Goal: Communication & Community: Answer question/provide support

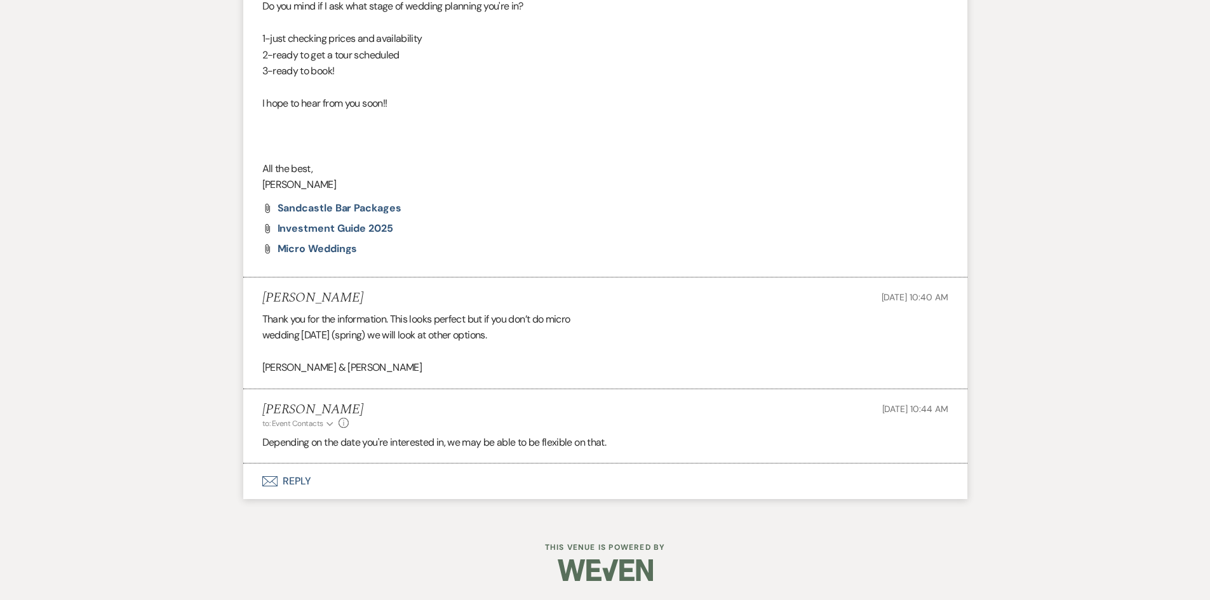
scroll to position [947, 0]
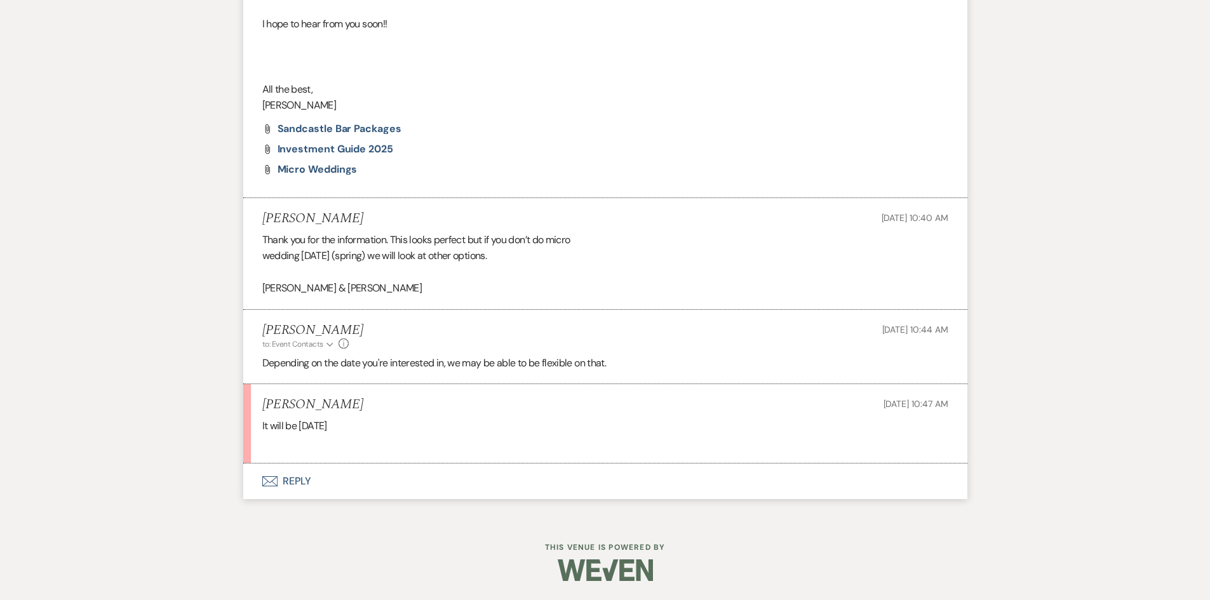
click at [299, 481] on button "Envelope Reply" at bounding box center [605, 482] width 724 height 36
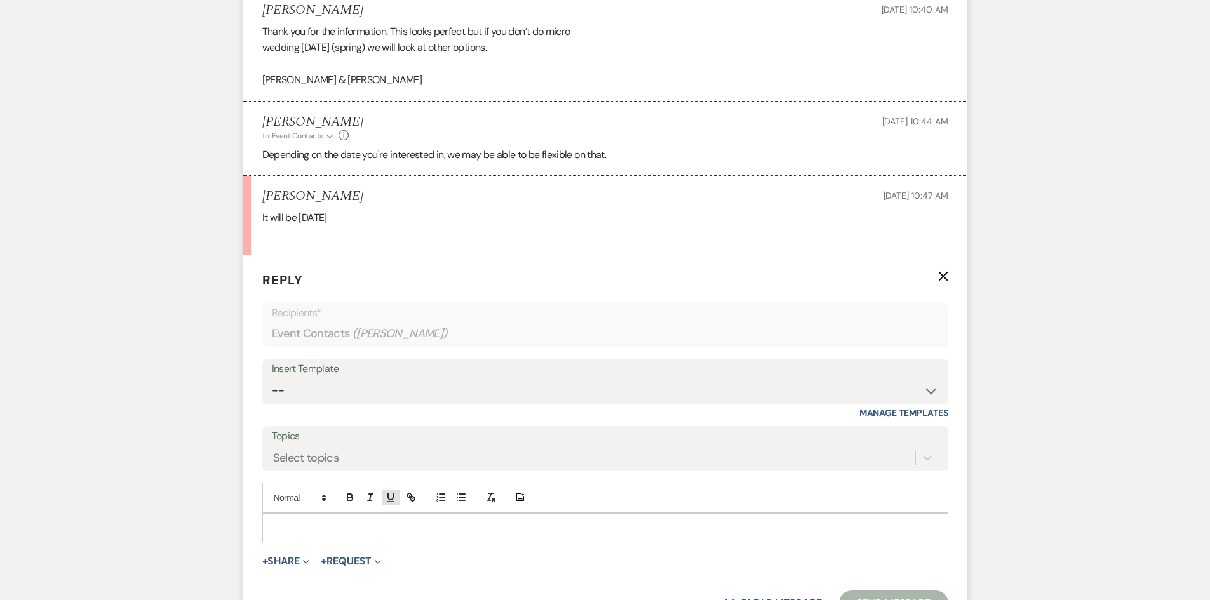
scroll to position [1201, 0]
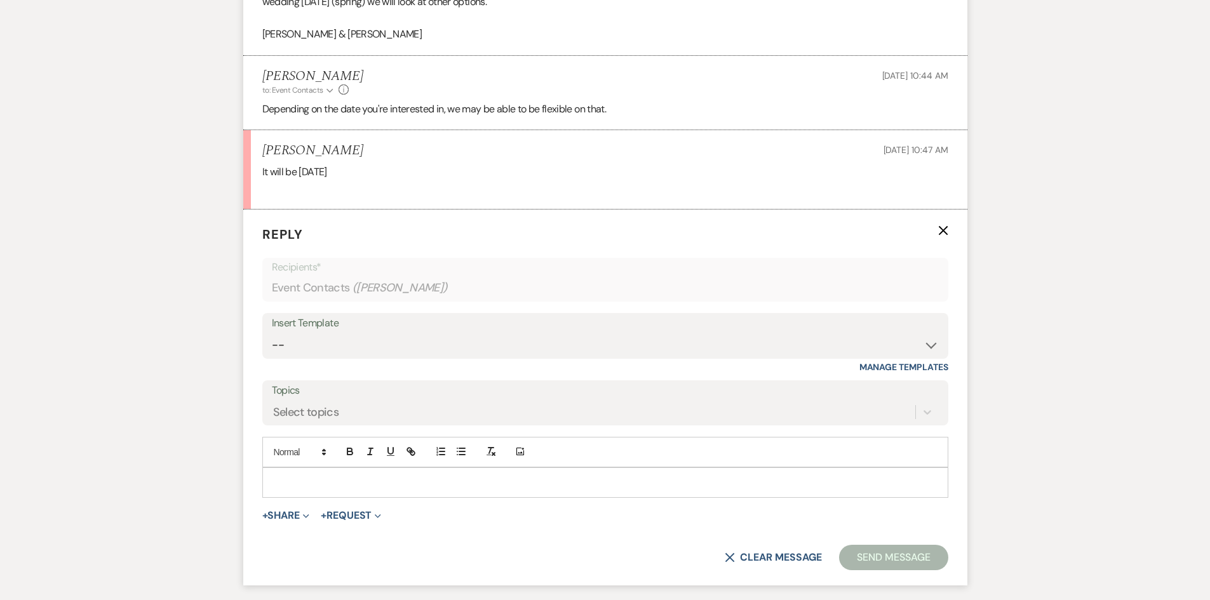
click at [320, 473] on div at bounding box center [605, 482] width 685 height 29
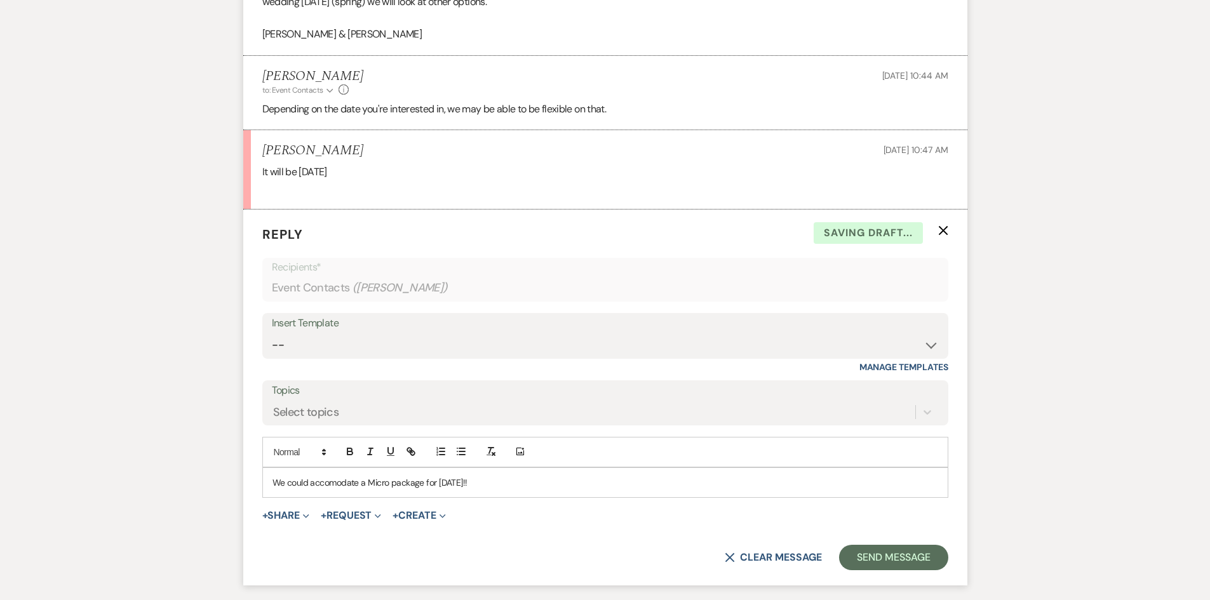
drag, startPoint x: 325, startPoint y: 483, endPoint x: 669, endPoint y: 523, distance: 346.7
click at [669, 523] on div "+ Share Expand Doc Upload Documents Add Photo Images Pref Vendors Preferred ven…" at bounding box center [605, 515] width 686 height 15
click at [464, 485] on p "We could accomodate a Micro package for April 4!!" at bounding box center [606, 483] width 666 height 14
drag, startPoint x: 334, startPoint y: 485, endPoint x: 624, endPoint y: 473, distance: 290.6
click at [624, 473] on div "We could accomodate a Micro package for April 4!!" at bounding box center [605, 482] width 685 height 29
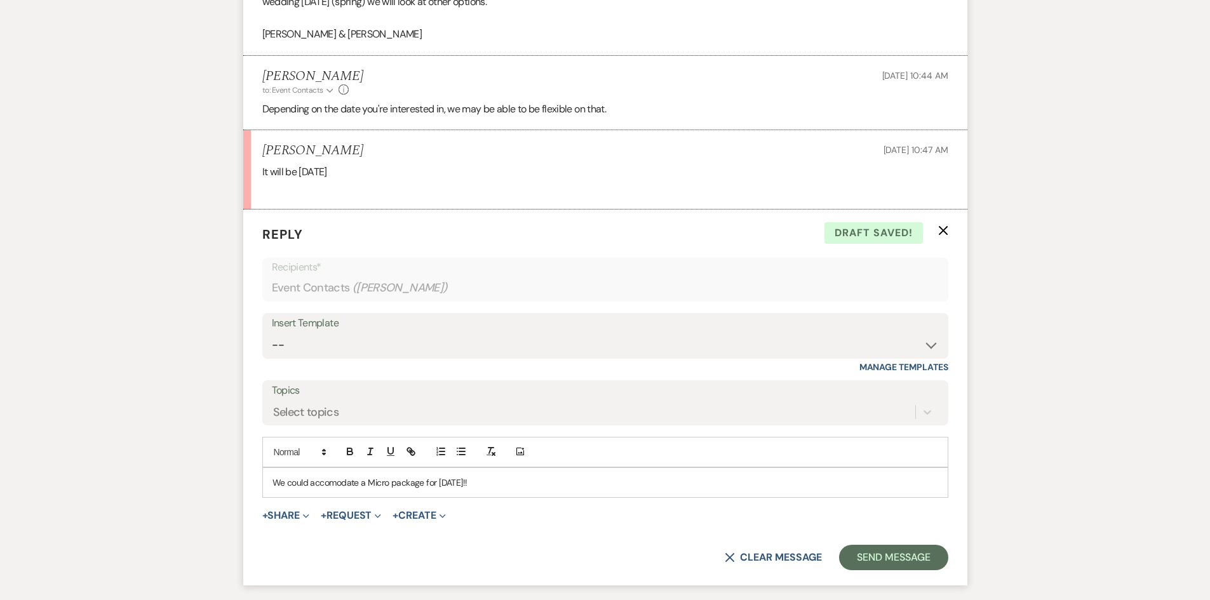
click at [332, 483] on p "We could accomodate a Micro package for April 4!!" at bounding box center [606, 483] width 666 height 14
drag, startPoint x: 320, startPoint y: 483, endPoint x: 425, endPoint y: 515, distance: 109.3
click at [325, 483] on p "We could accomodate a Micro package for April 4!!" at bounding box center [606, 483] width 666 height 14
click at [496, 476] on p "We could accommodate a Micro package for April 4!!" at bounding box center [606, 483] width 666 height 14
click at [904, 562] on button "Send Message" at bounding box center [893, 557] width 109 height 25
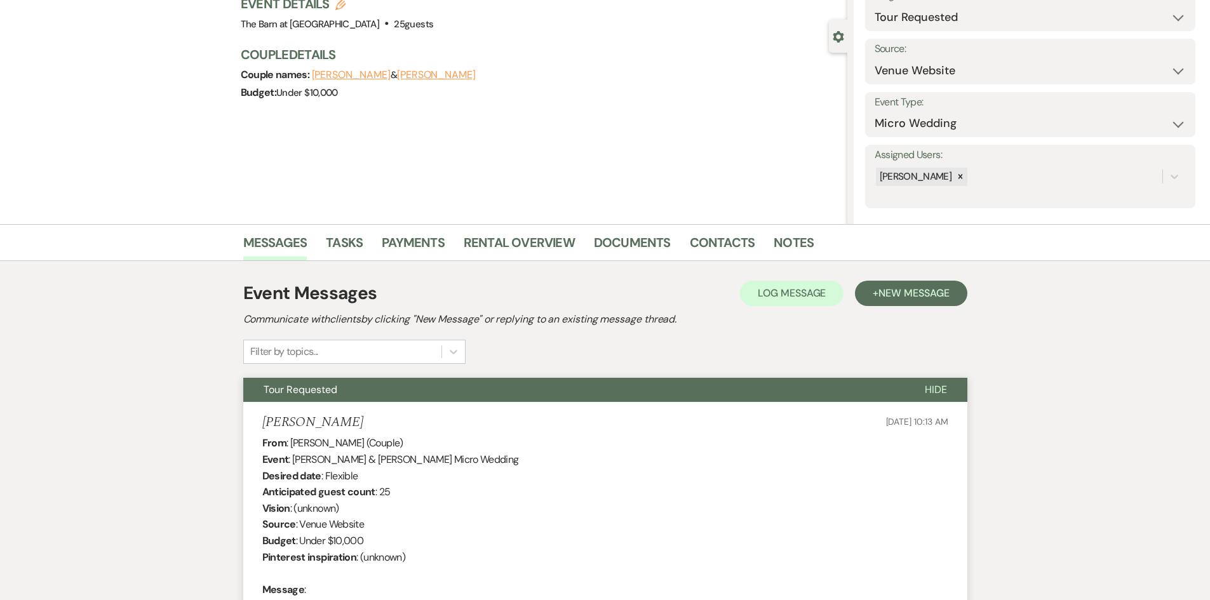
scroll to position [0, 0]
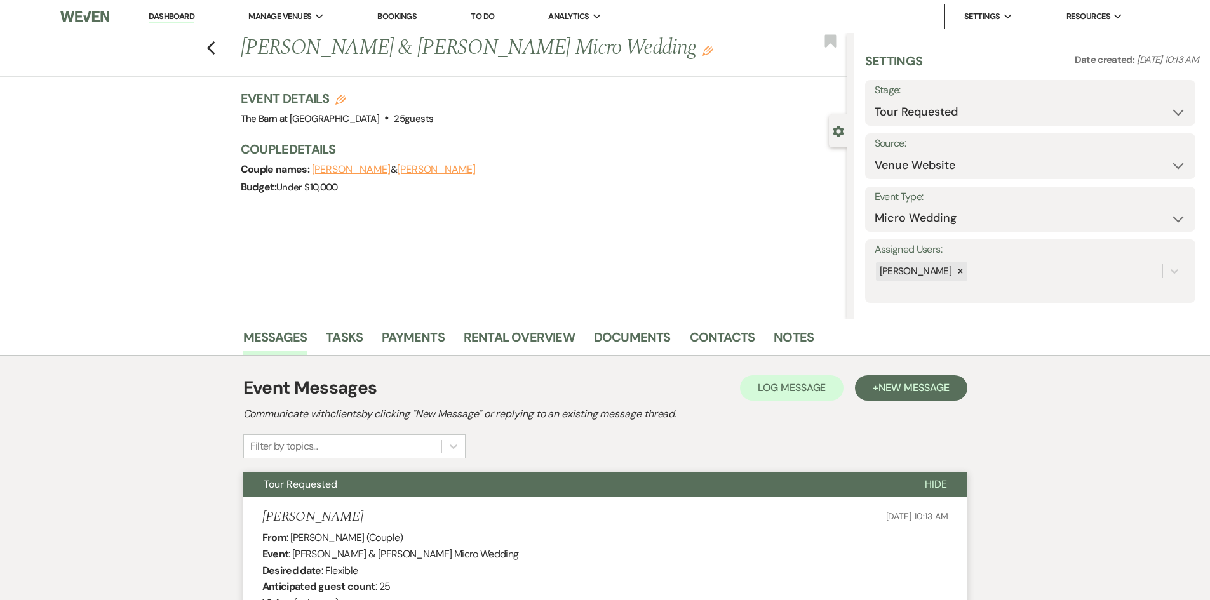
click at [180, 18] on link "Dashboard" at bounding box center [172, 17] width 46 height 12
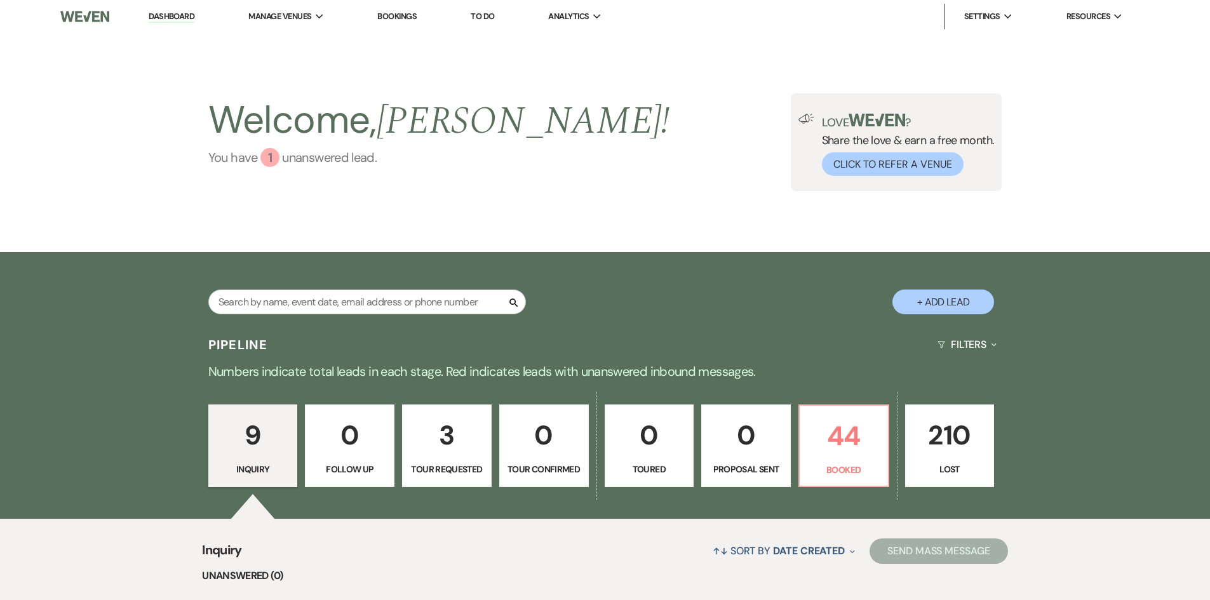
click at [272, 158] on div "1" at bounding box center [269, 157] width 19 height 19
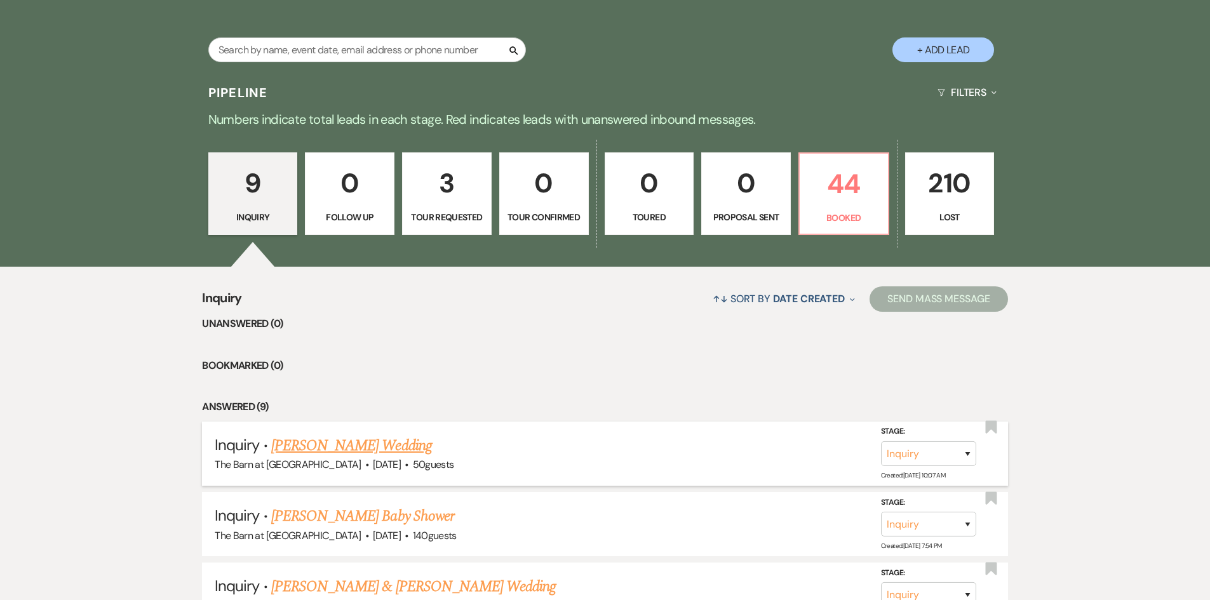
click at [382, 442] on link "Ashley Pirigyi's Wedding" at bounding box center [351, 446] width 161 height 23
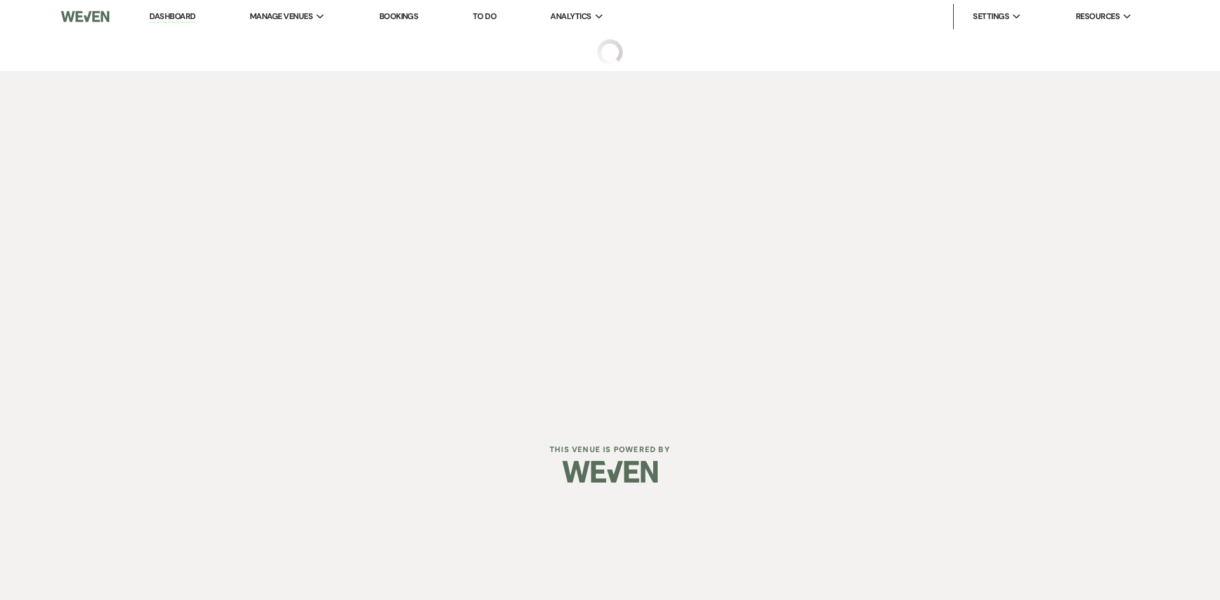
select select "5"
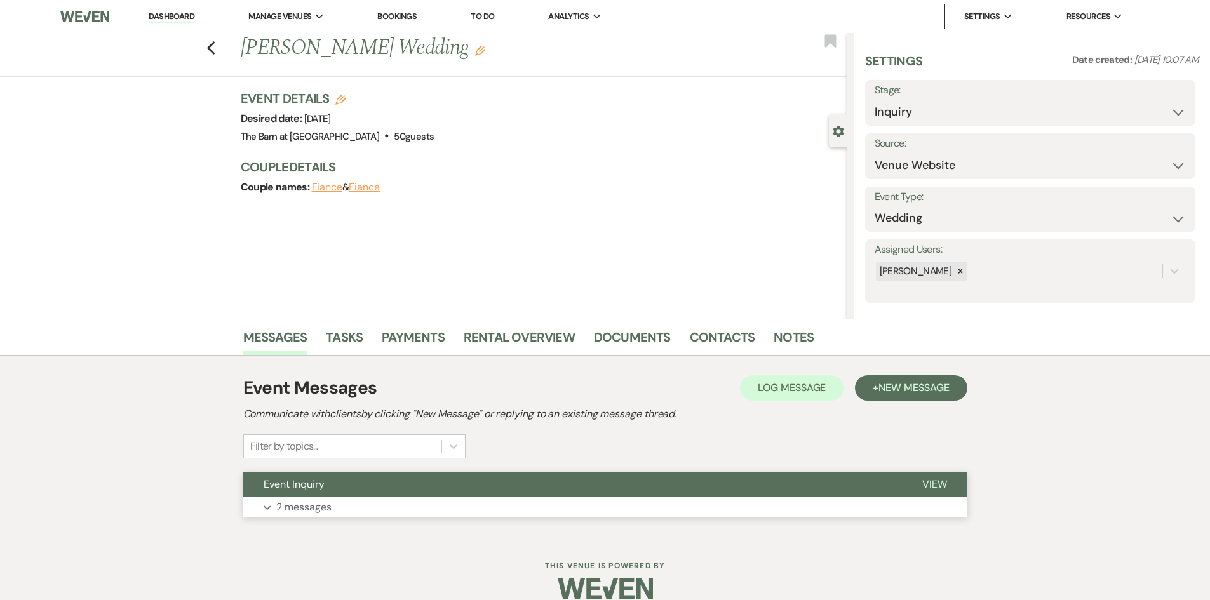
click at [310, 494] on button "Event Inquiry" at bounding box center [572, 485] width 659 height 24
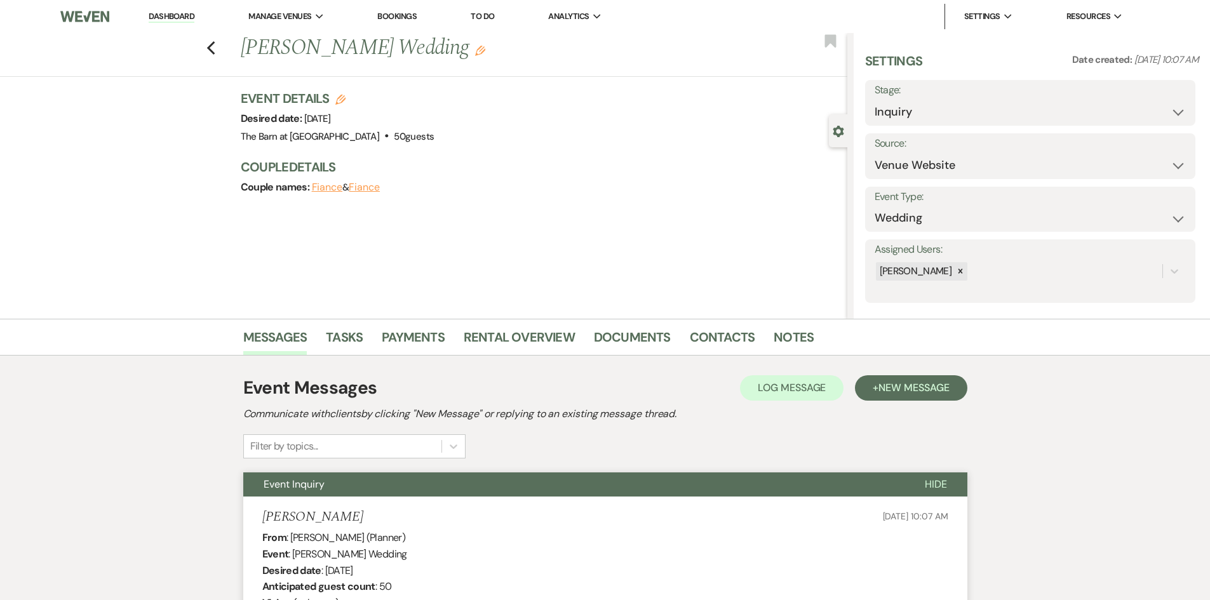
click at [199, 12] on li "Dashboard" at bounding box center [171, 16] width 58 height 25
click at [182, 14] on link "Dashboard" at bounding box center [172, 17] width 46 height 12
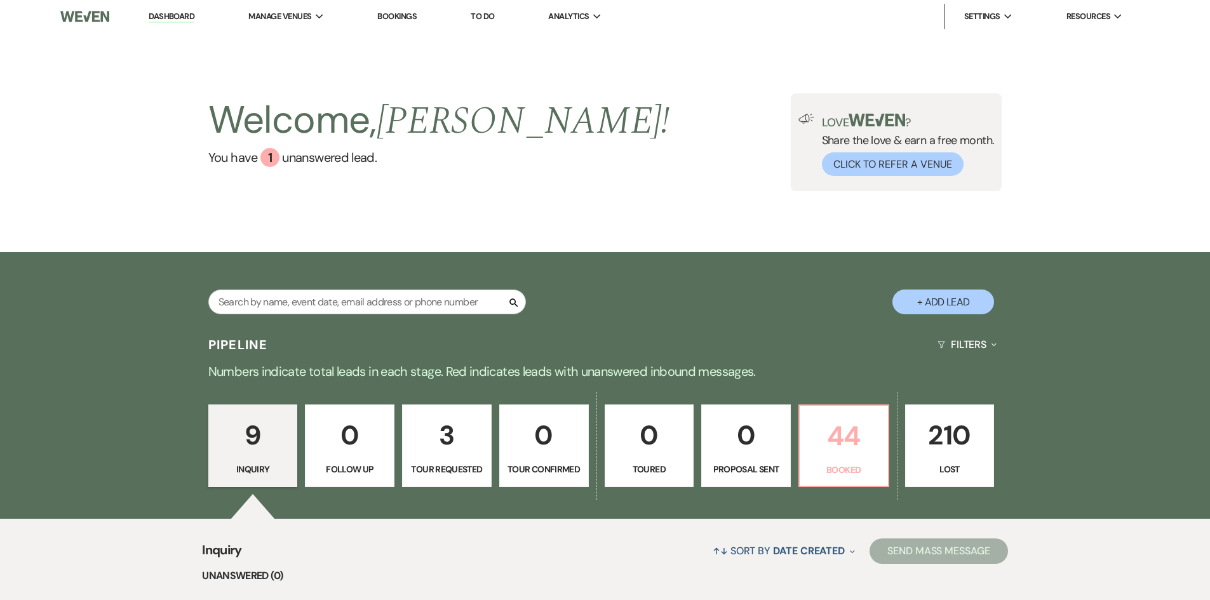
click at [842, 432] on p "44" at bounding box center [843, 436] width 73 height 43
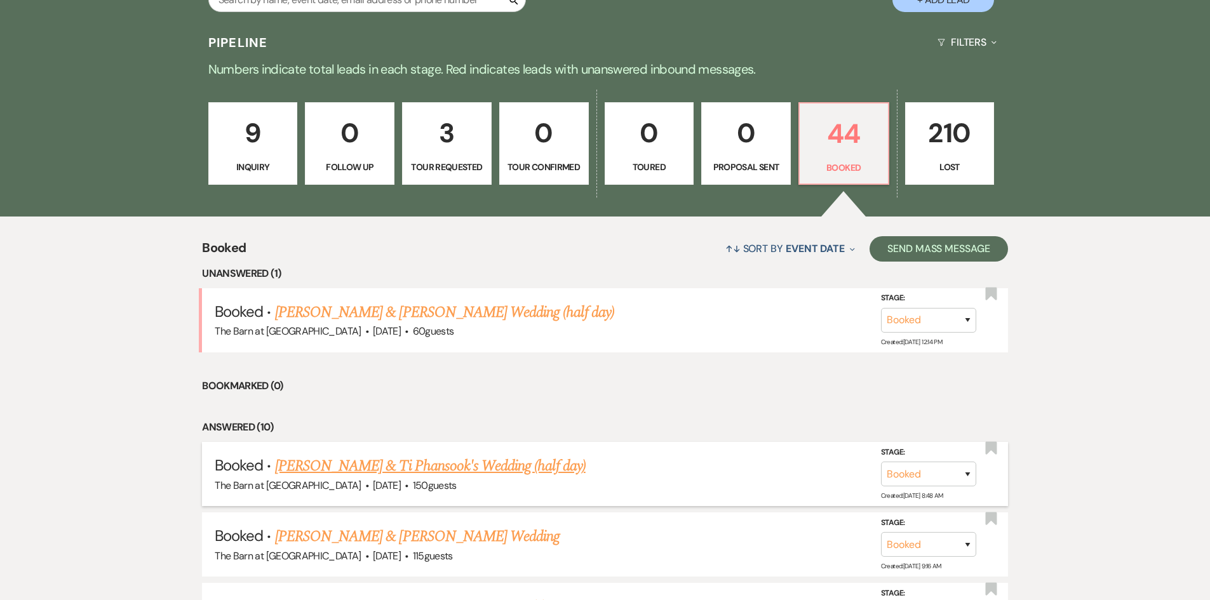
scroll to position [318, 0]
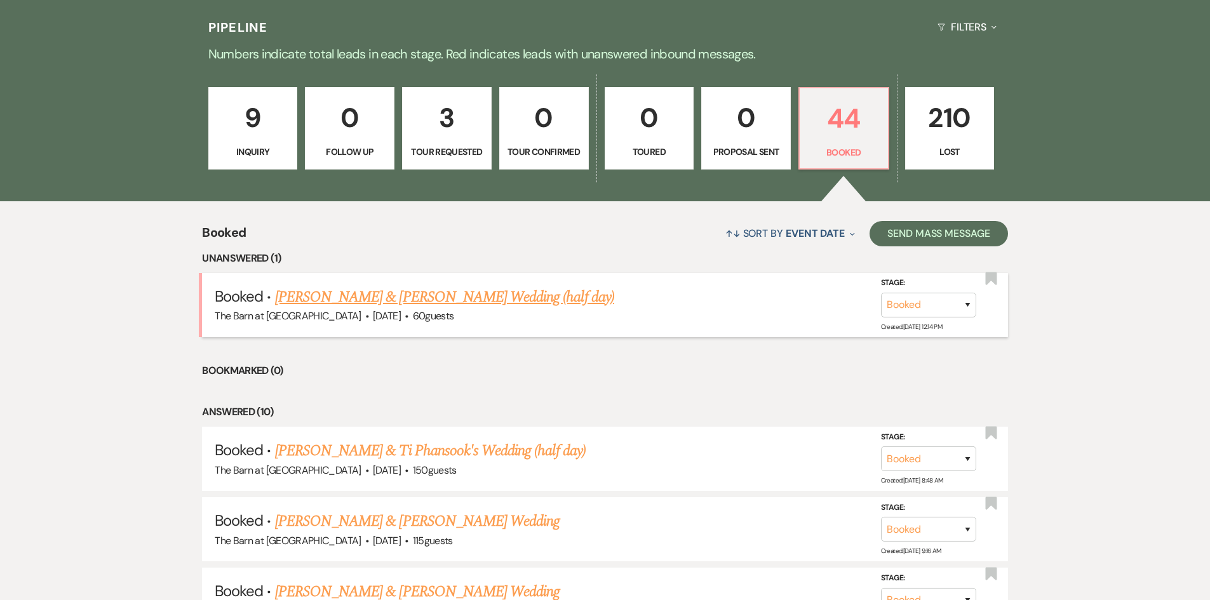
click at [508, 290] on link "Chloe Barnes & Austin McAbee's Wedding (half day)" at bounding box center [444, 297] width 339 height 23
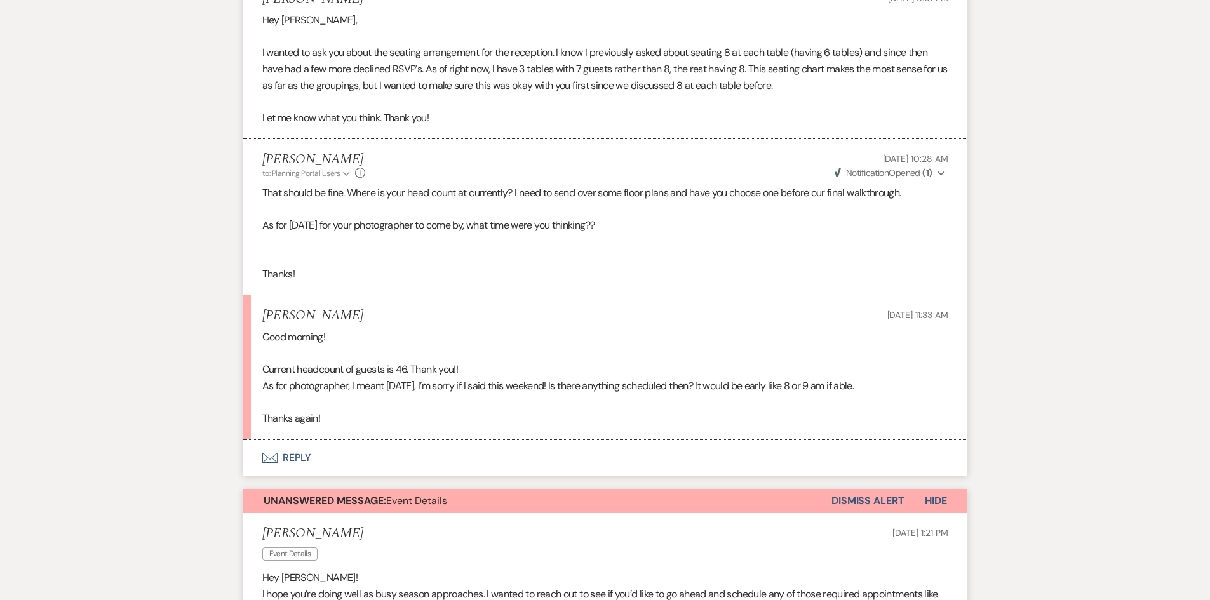
scroll to position [1525, 0]
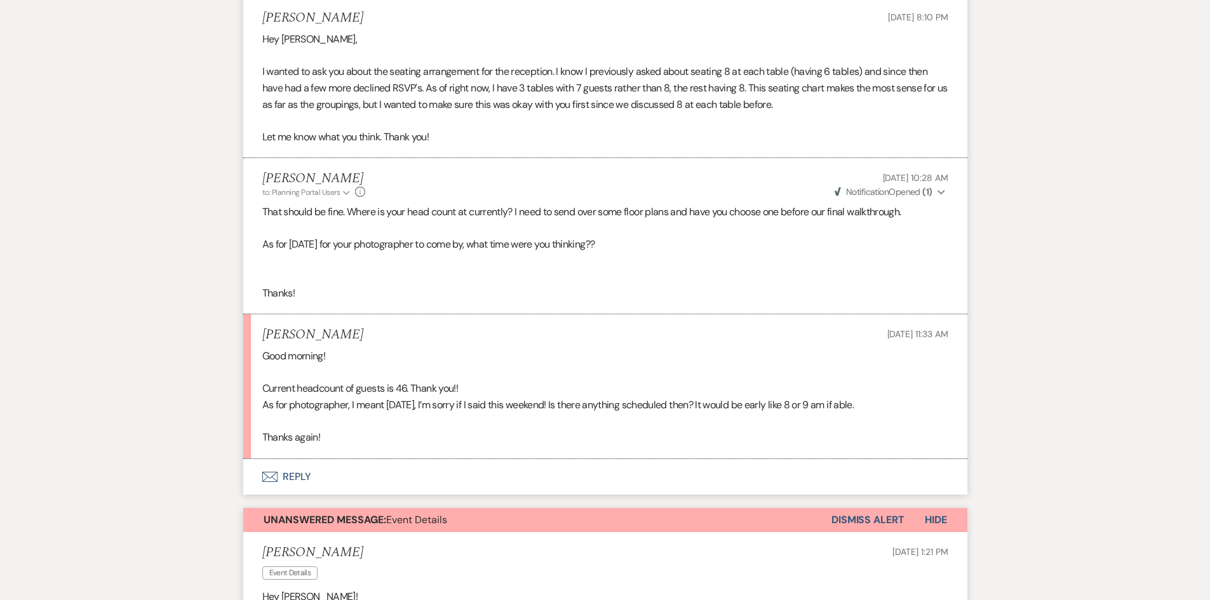
click at [282, 476] on button "Envelope Reply" at bounding box center [605, 477] width 724 height 36
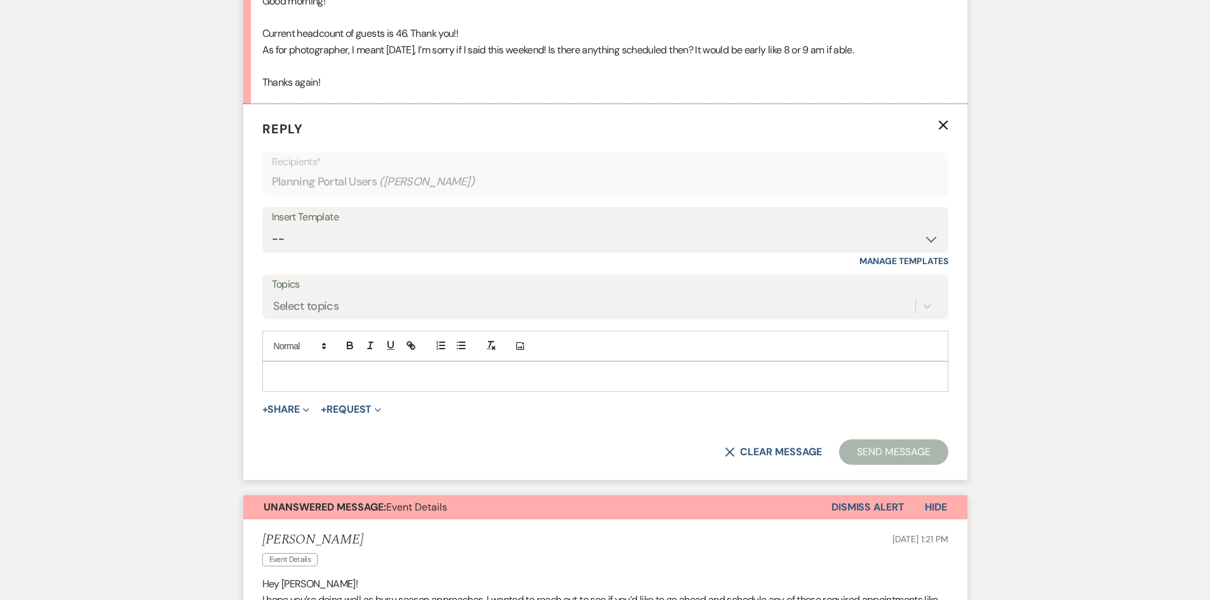
scroll to position [1906, 0]
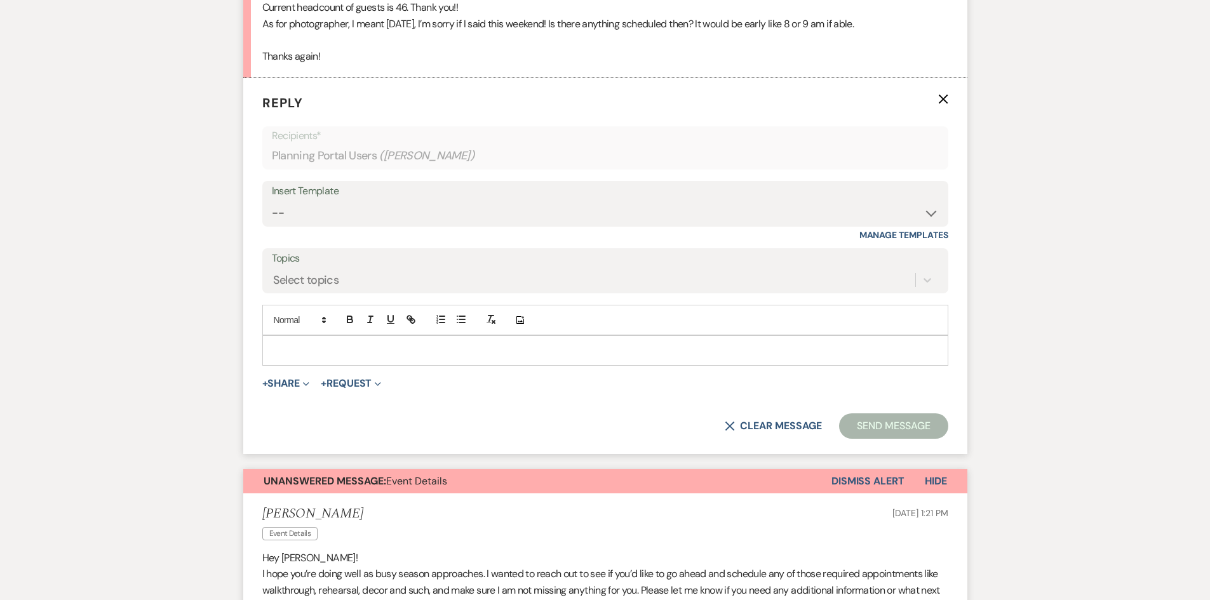
click at [307, 357] on p at bounding box center [606, 351] width 666 height 14
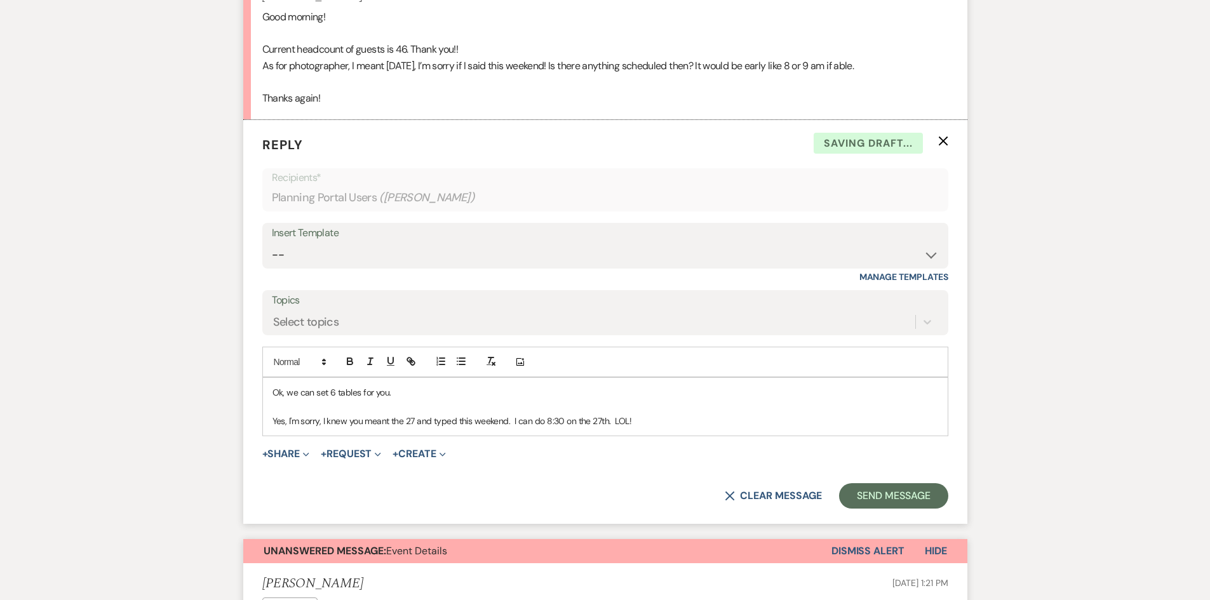
scroll to position [1842, 0]
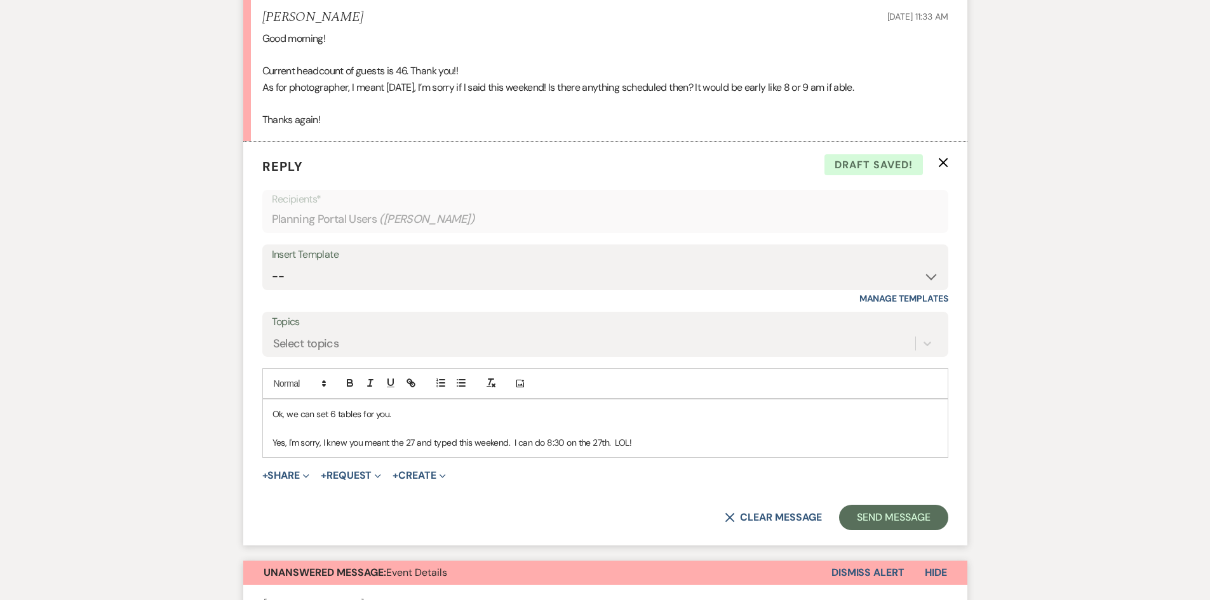
click at [400, 408] on p "Ok, we can set 6 tables for you." at bounding box center [606, 414] width 666 height 14
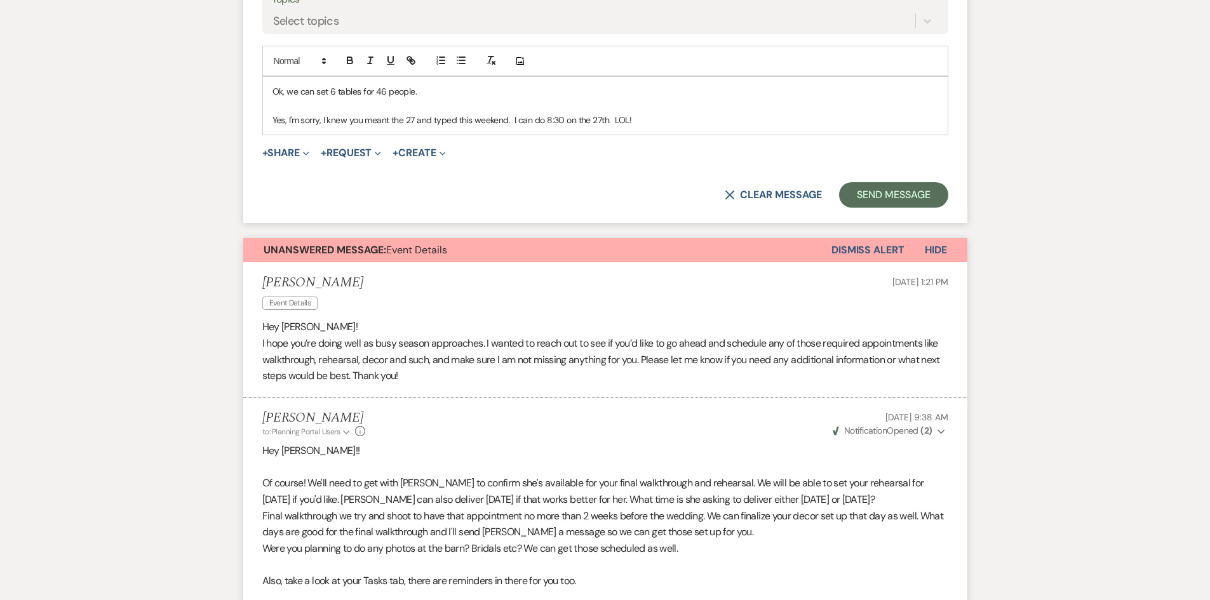
scroll to position [2160, 0]
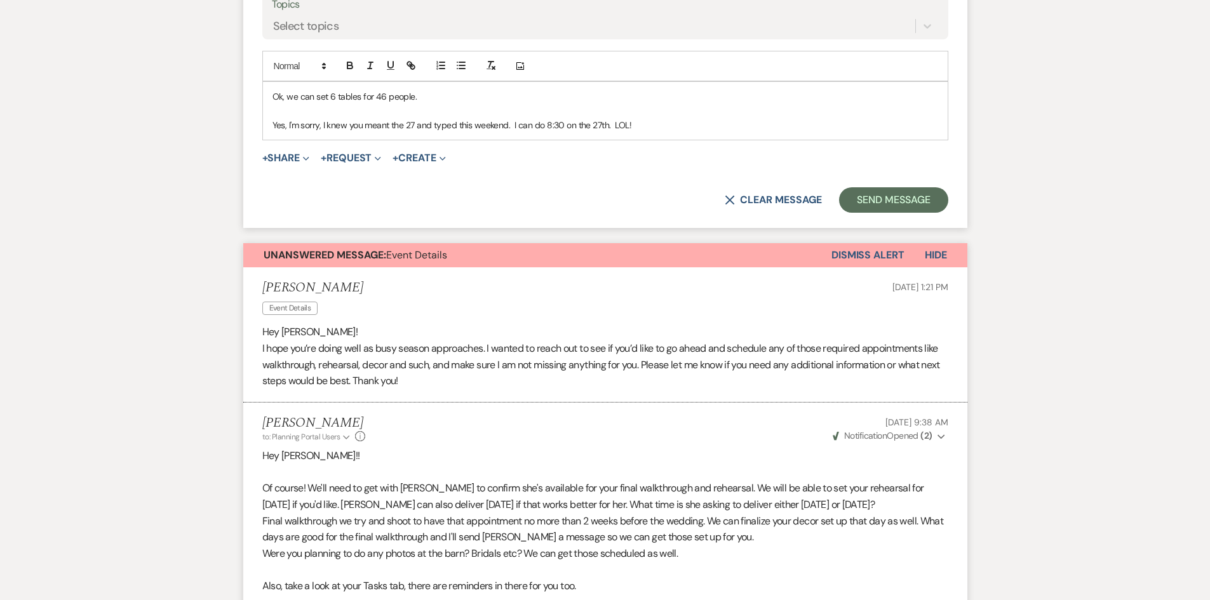
click at [937, 255] on span "Hide" at bounding box center [936, 254] width 22 height 13
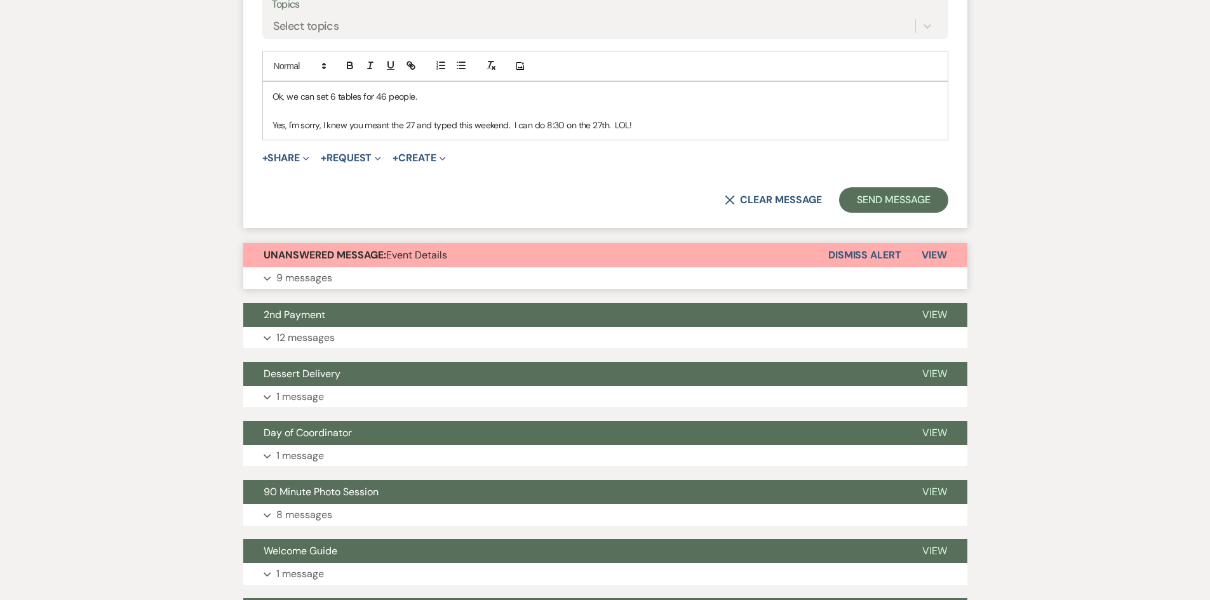
click at [884, 253] on button "Dismiss Alert" at bounding box center [864, 255] width 73 height 24
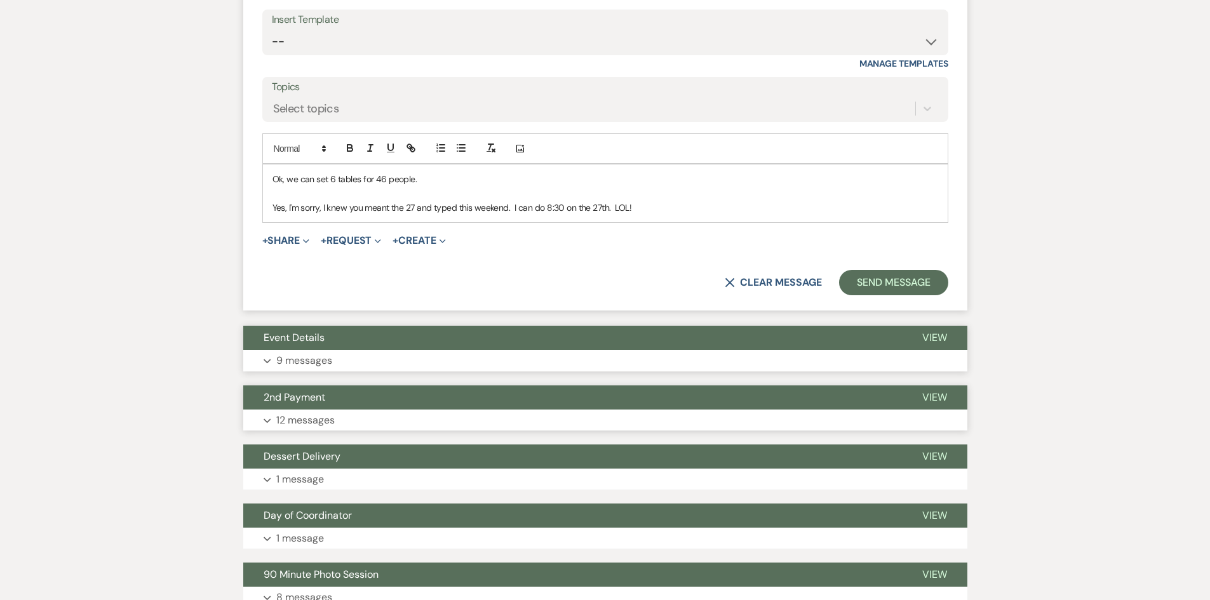
scroll to position [1842, 0]
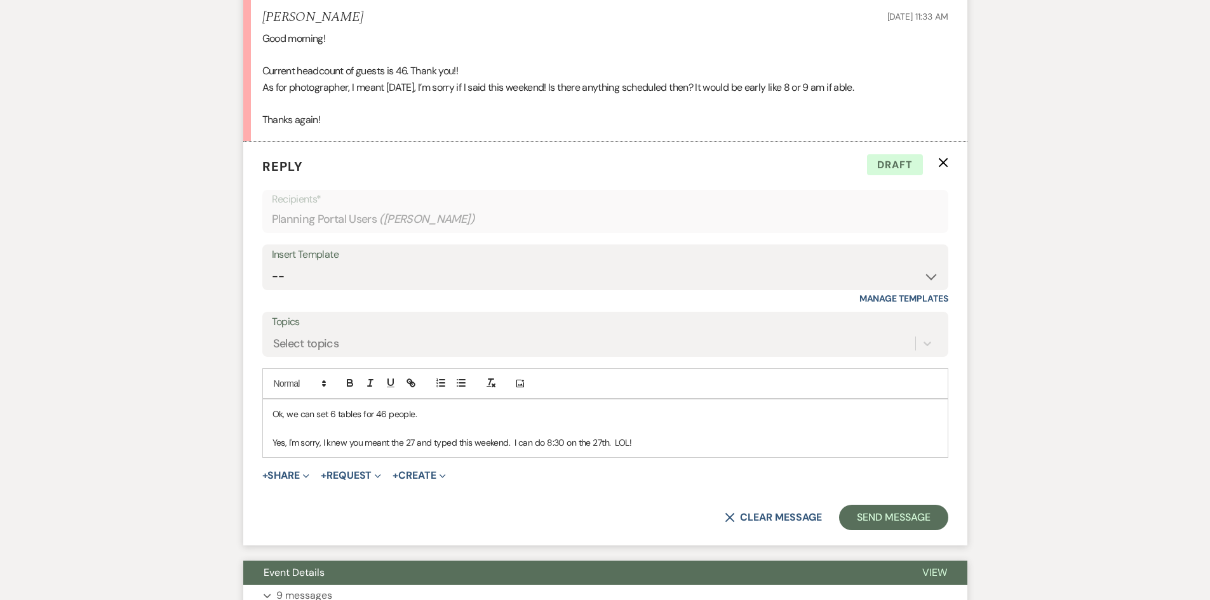
click at [649, 443] on p "Yes, I'm sorry, I knew you meant the 27 and typed this weekend. I can do 8:30 o…" at bounding box center [606, 443] width 666 height 14
click at [881, 515] on button "Send Message" at bounding box center [893, 517] width 109 height 25
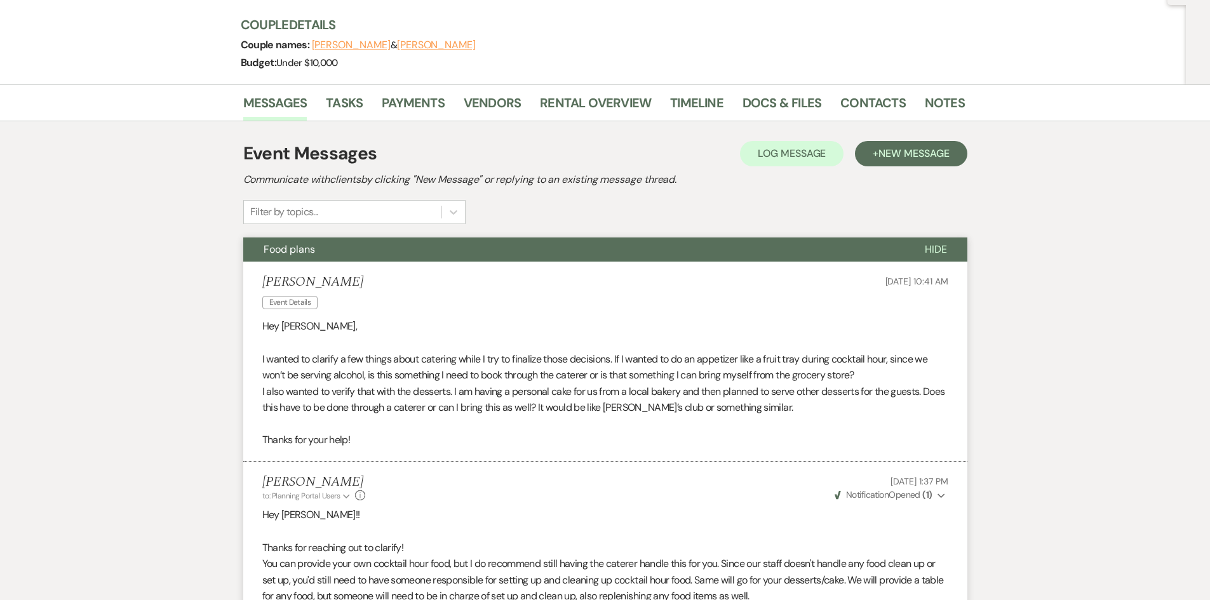
scroll to position [0, 0]
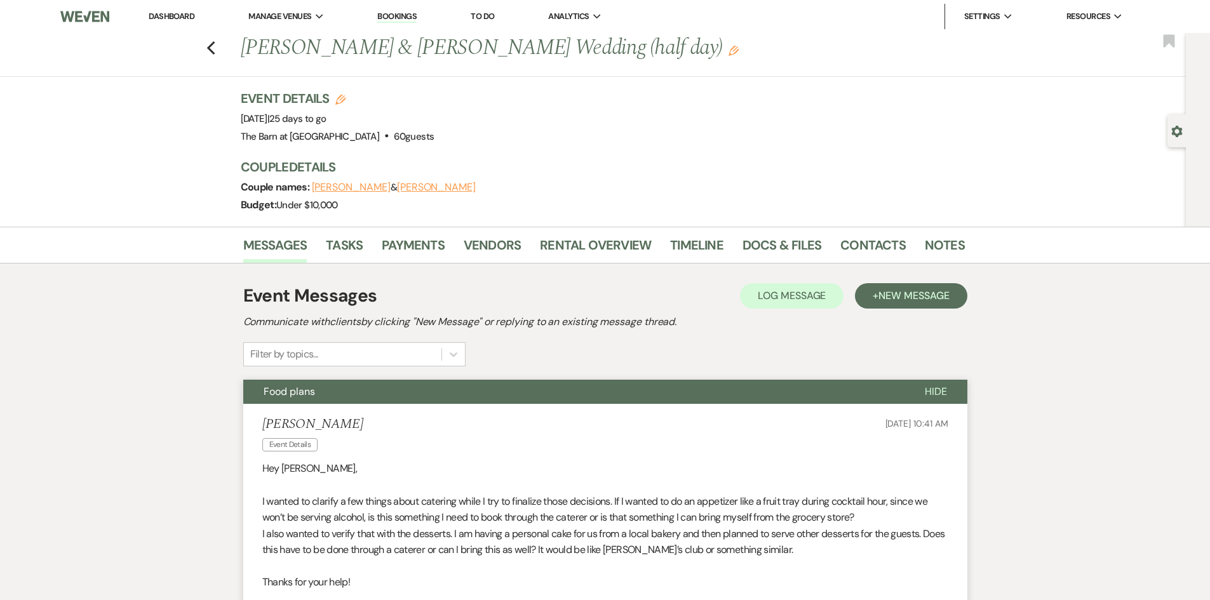
click at [191, 20] on link "Dashboard" at bounding box center [172, 16] width 46 height 11
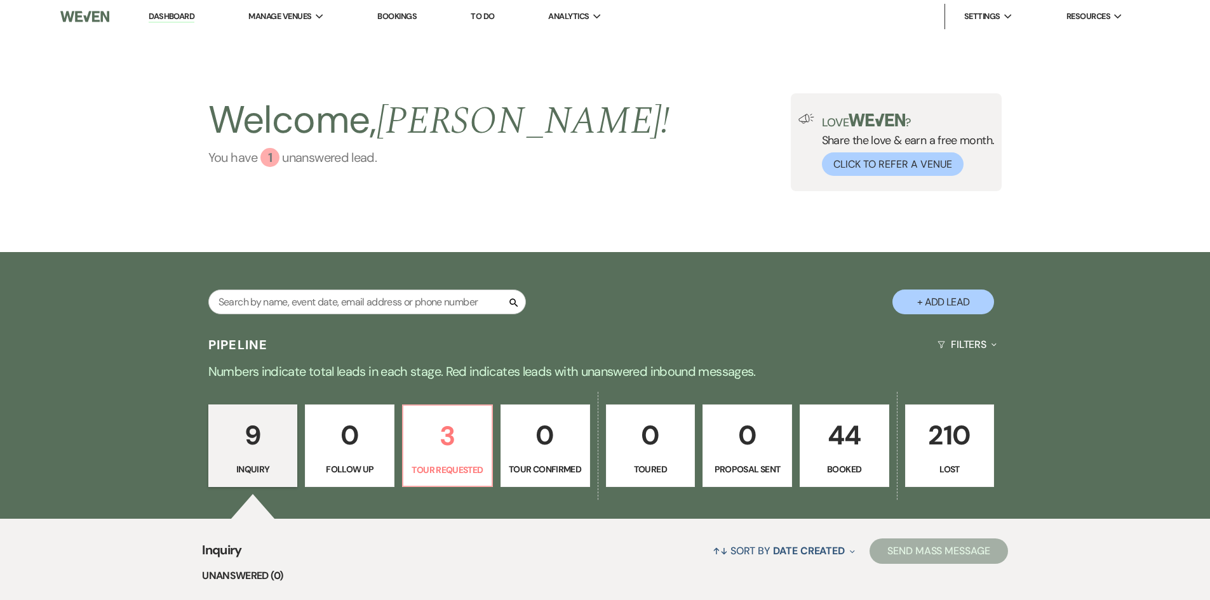
click at [272, 163] on div "1" at bounding box center [269, 157] width 19 height 19
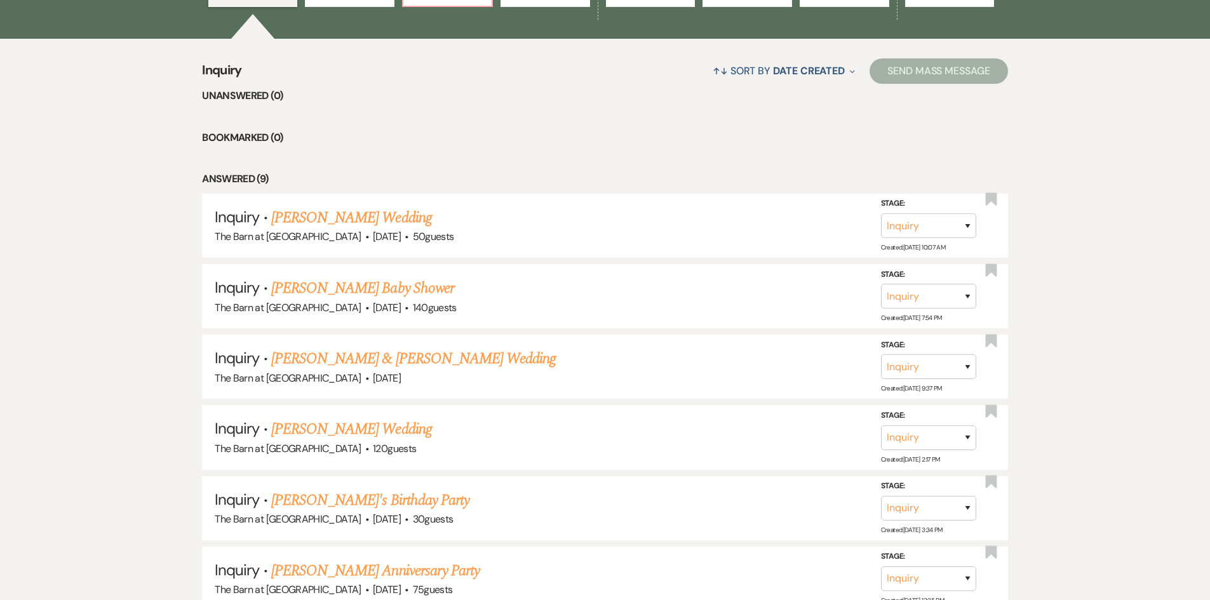
scroll to position [379, 0]
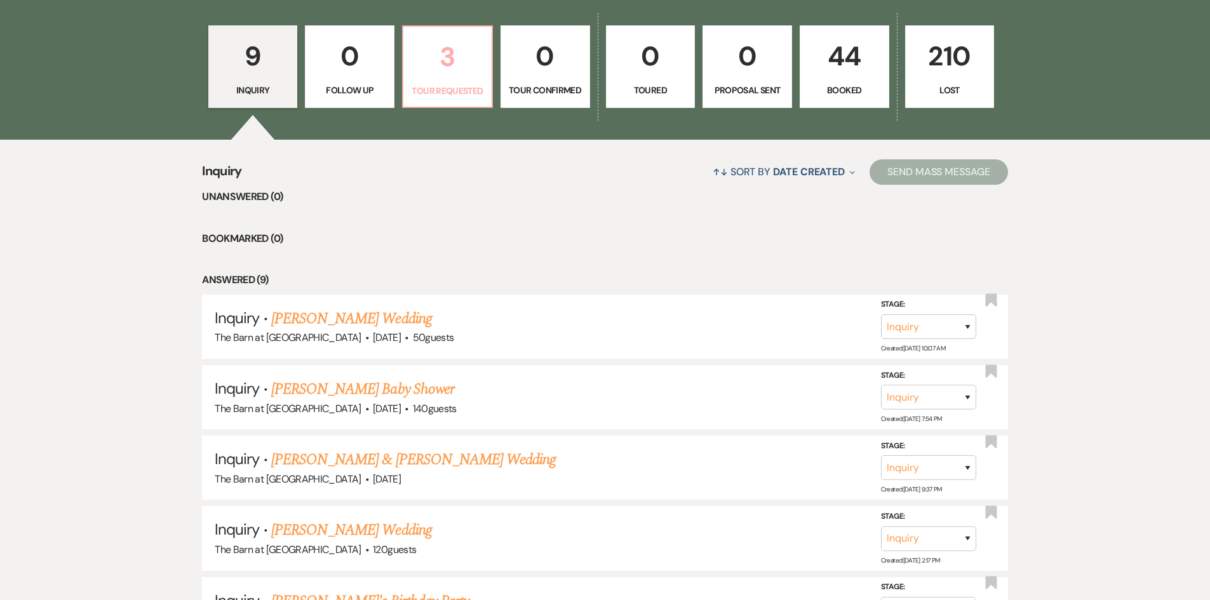
click at [459, 72] on p "3" at bounding box center [447, 57] width 73 height 43
select select "2"
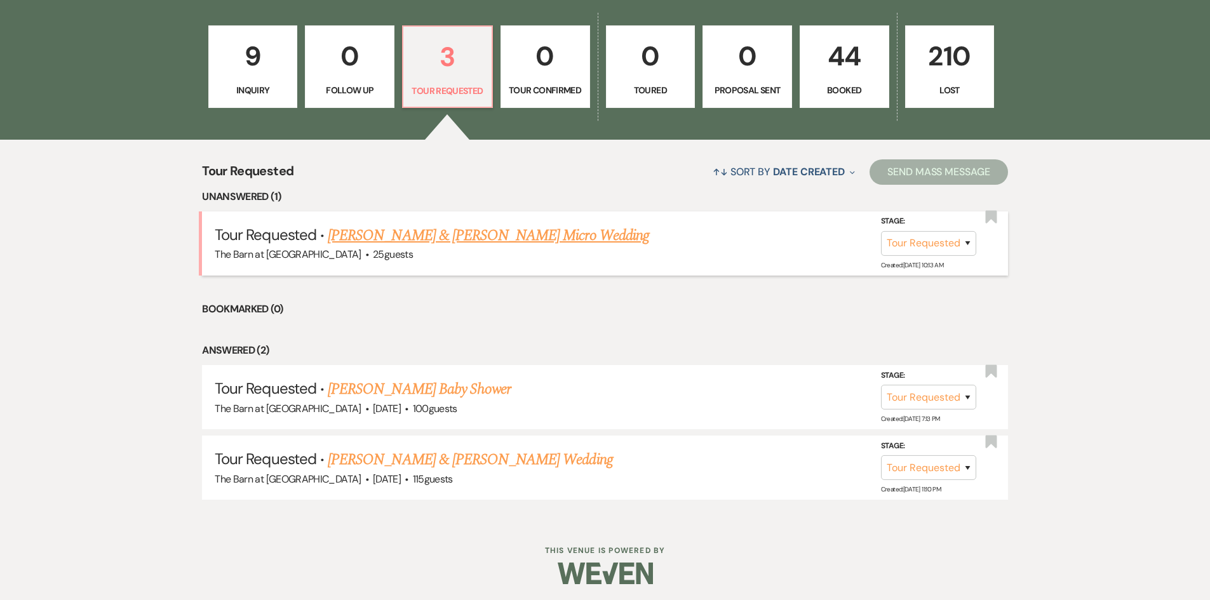
click at [468, 230] on link "Thomas Murphy & Jennifer Luera's Micro Wedding" at bounding box center [488, 235] width 321 height 23
select select "2"
select select "5"
select select "16"
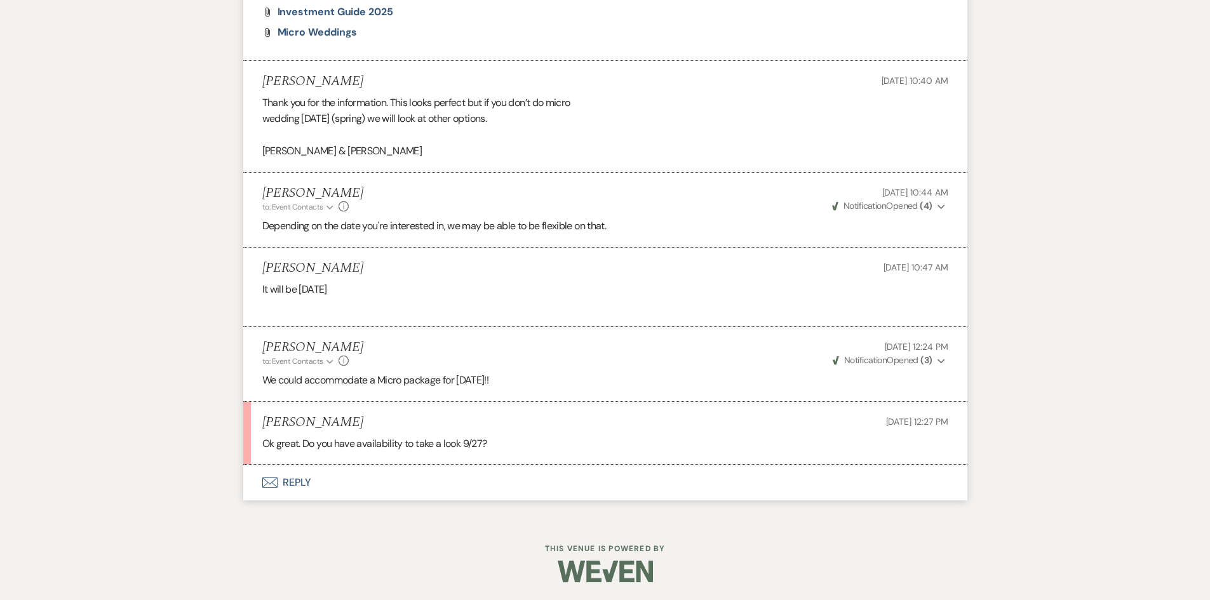
scroll to position [1084, 0]
click at [290, 480] on button "Envelope Reply" at bounding box center [605, 482] width 724 height 36
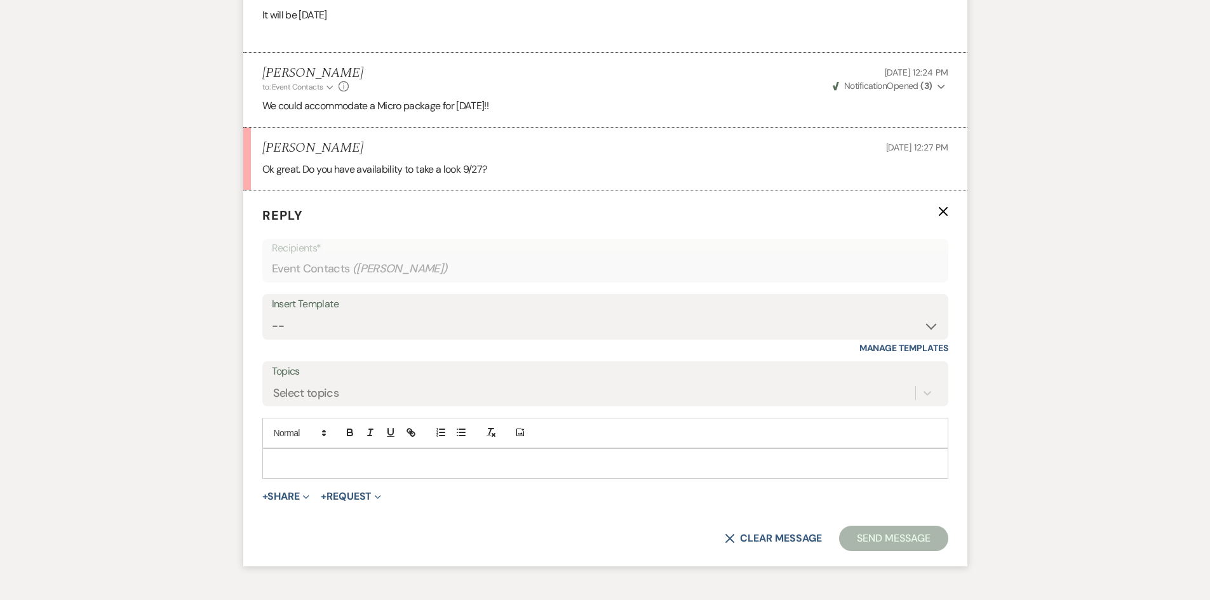
scroll to position [1441, 0]
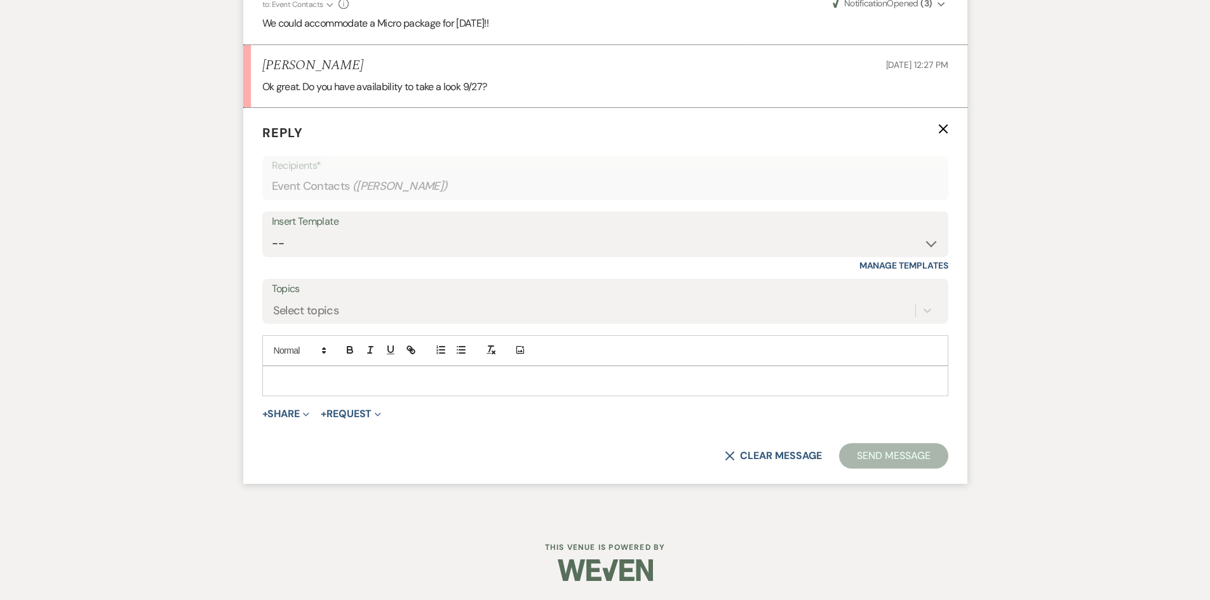
click at [285, 370] on div at bounding box center [605, 381] width 685 height 29
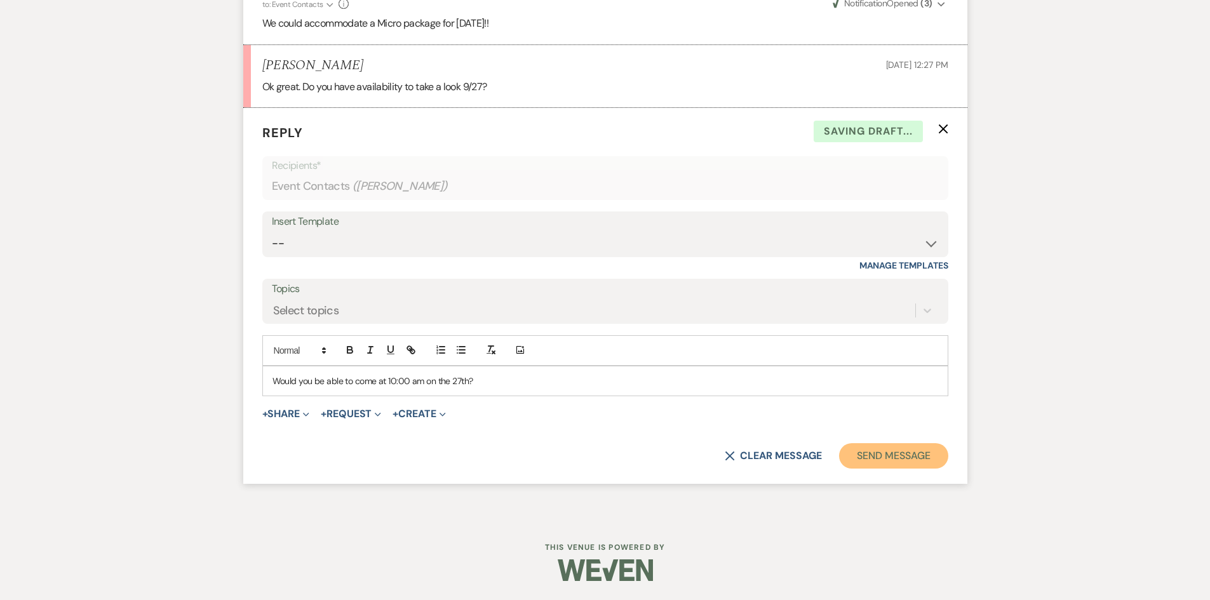
click at [890, 455] on button "Send Message" at bounding box center [893, 455] width 109 height 25
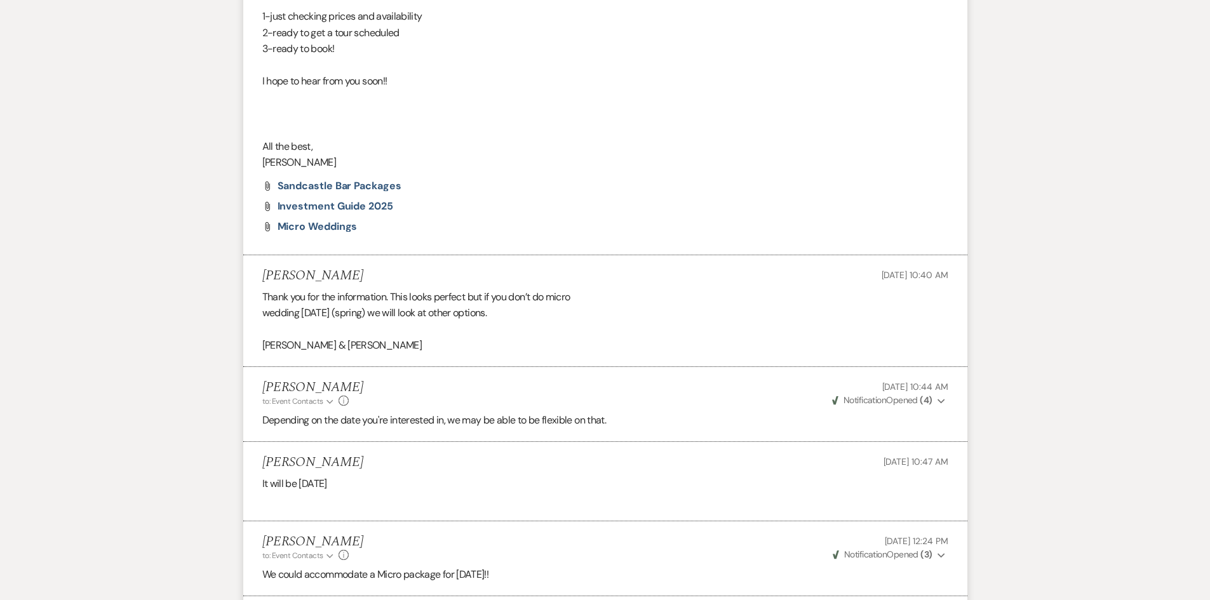
scroll to position [1223, 0]
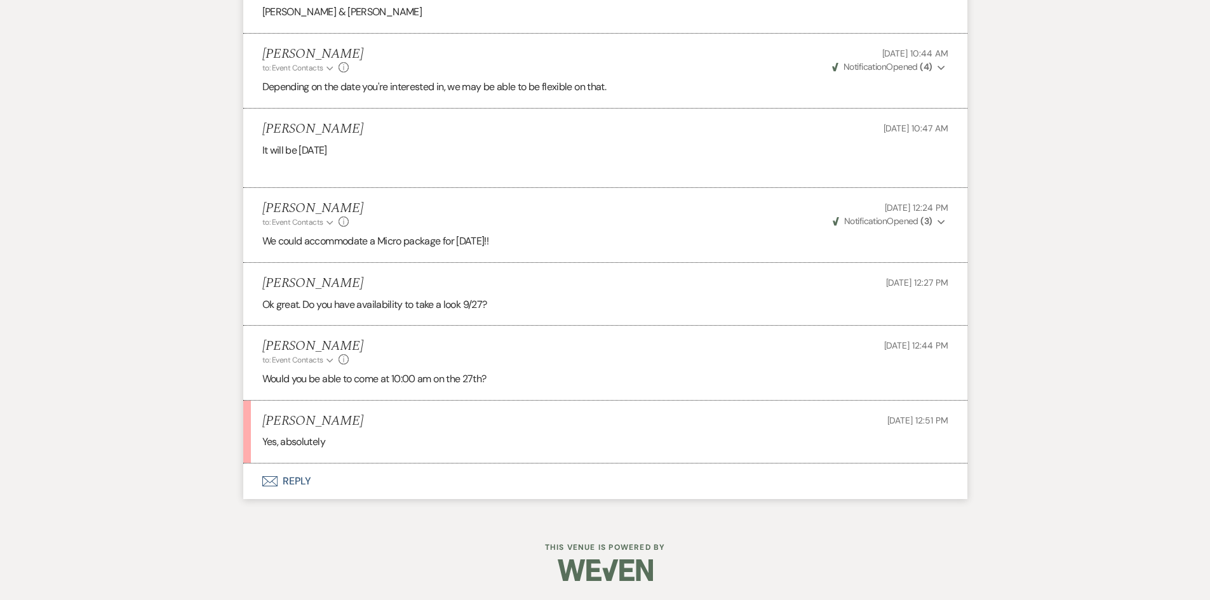
click at [299, 479] on button "Envelope Reply" at bounding box center [605, 482] width 724 height 36
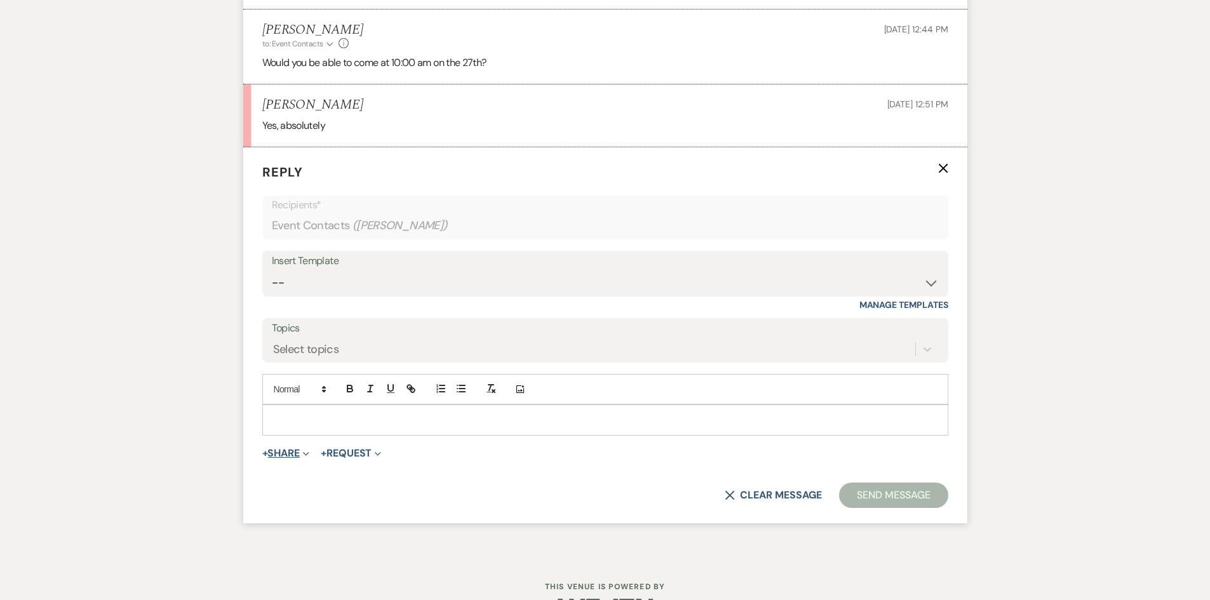
scroll to position [1541, 0]
click at [299, 417] on p at bounding box center [606, 419] width 666 height 14
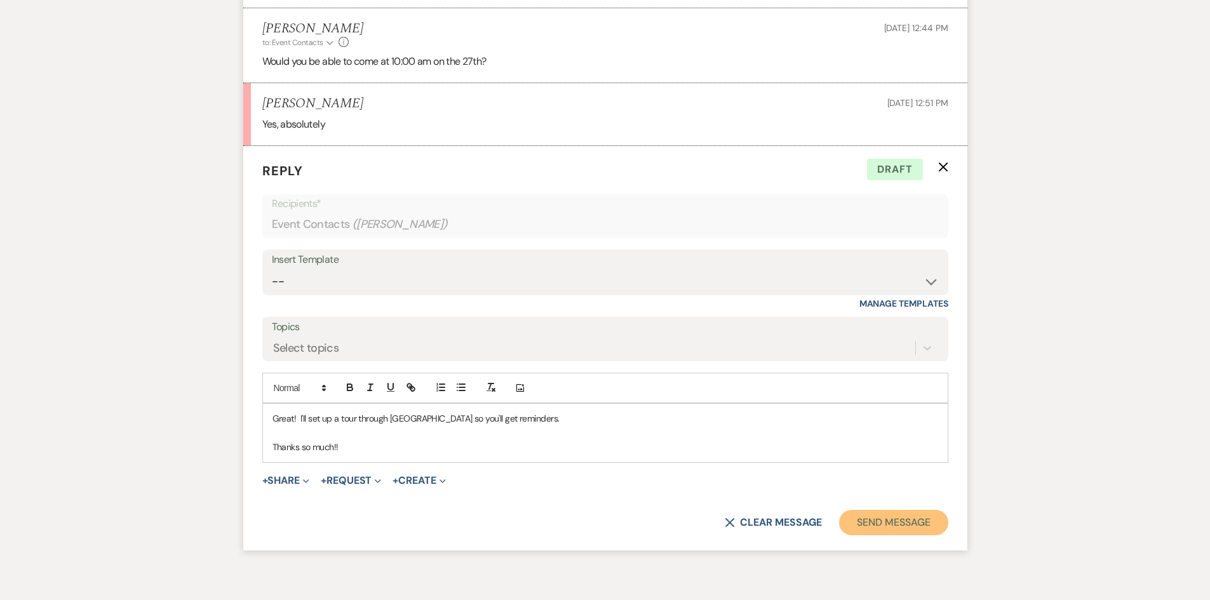
drag, startPoint x: 886, startPoint y: 519, endPoint x: 828, endPoint y: 384, distance: 146.6
click at [886, 513] on button "Send Message" at bounding box center [893, 522] width 109 height 25
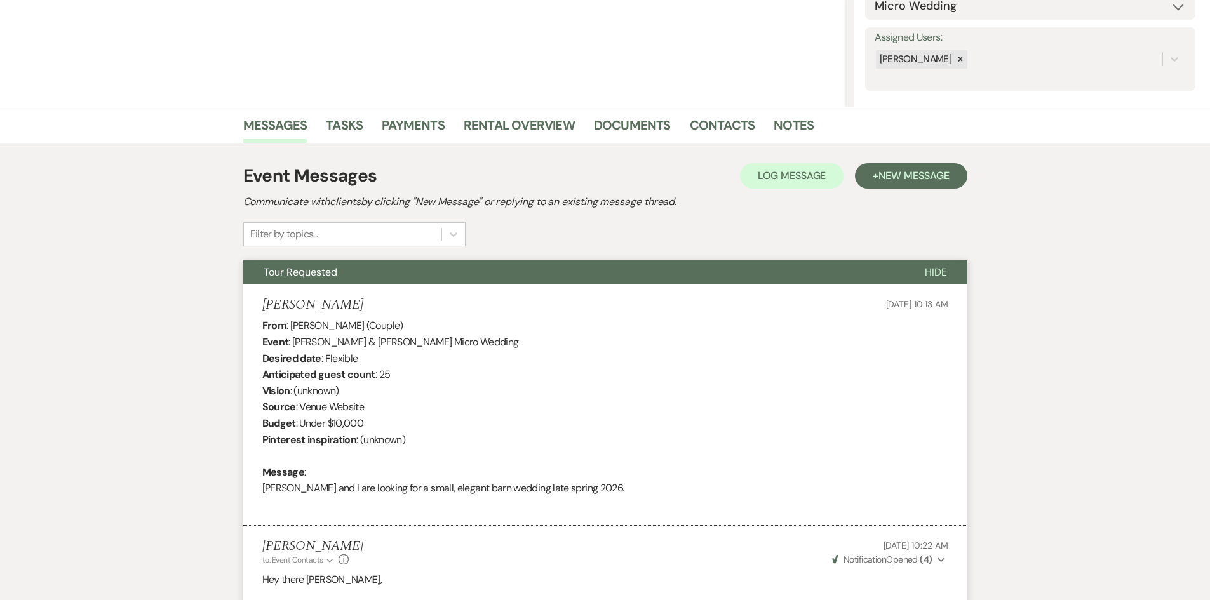
scroll to position [22, 0]
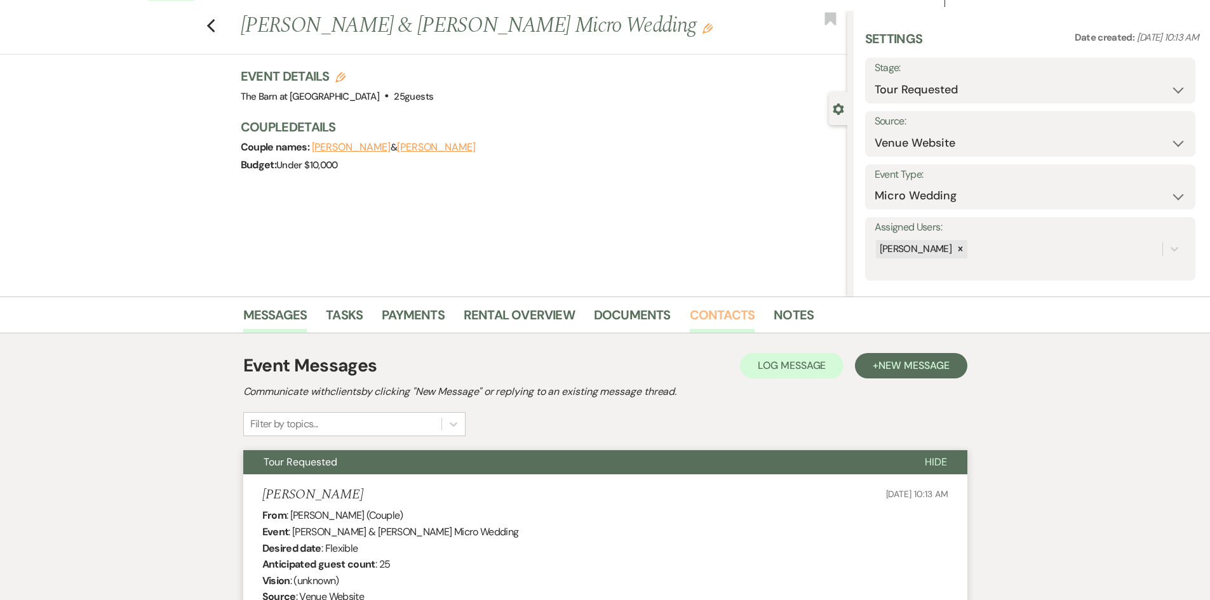
click at [732, 314] on link "Contacts" at bounding box center [722, 319] width 65 height 28
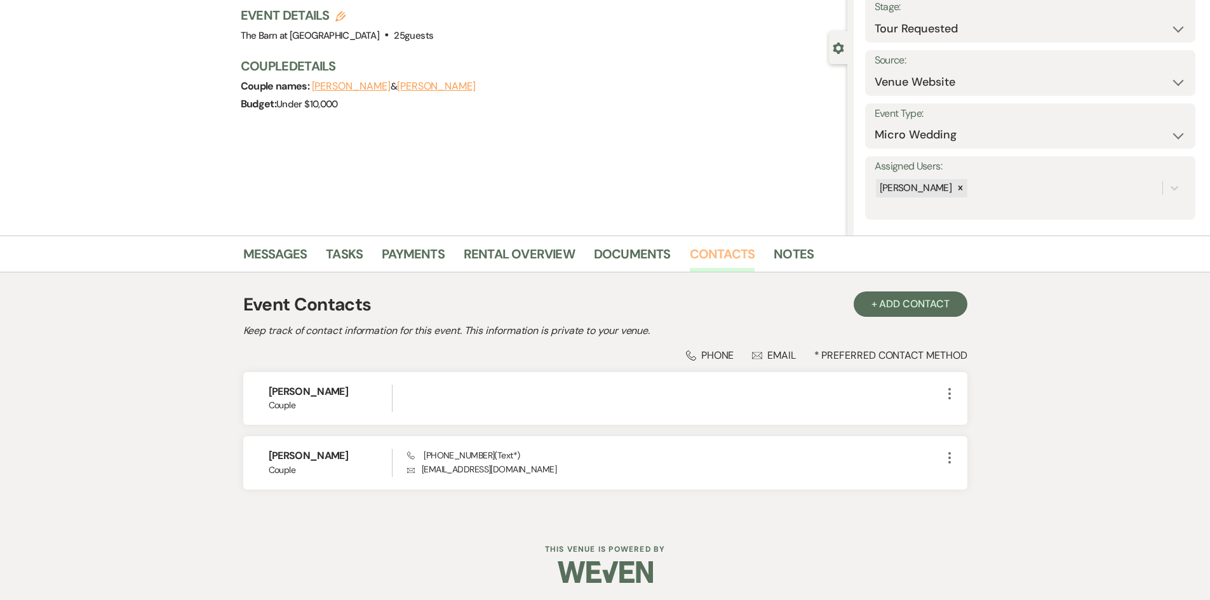
scroll to position [85, 0]
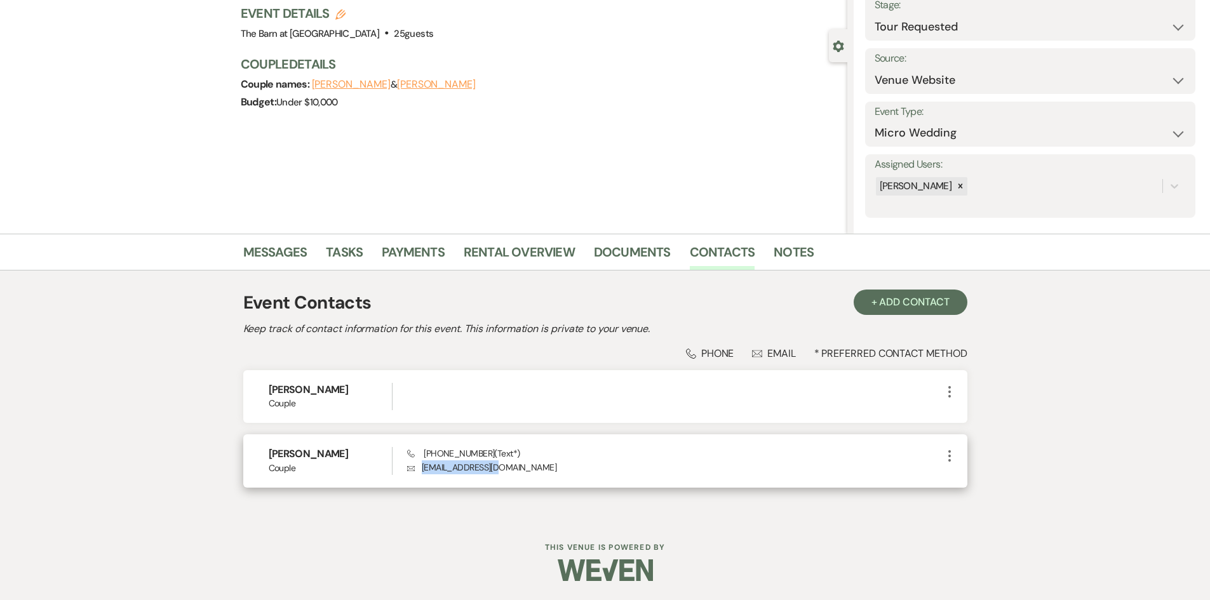
drag, startPoint x: 509, startPoint y: 469, endPoint x: 421, endPoint y: 472, distance: 88.3
click at [421, 472] on p "Envelope jaluera@gmail.com" at bounding box center [674, 468] width 534 height 14
copy p "jaluera@gmail.com"
drag, startPoint x: 485, startPoint y: 450, endPoint x: 448, endPoint y: 452, distance: 36.9
click at [448, 452] on span "Phone (704) 989-6767 (Text*)" at bounding box center [463, 453] width 112 height 11
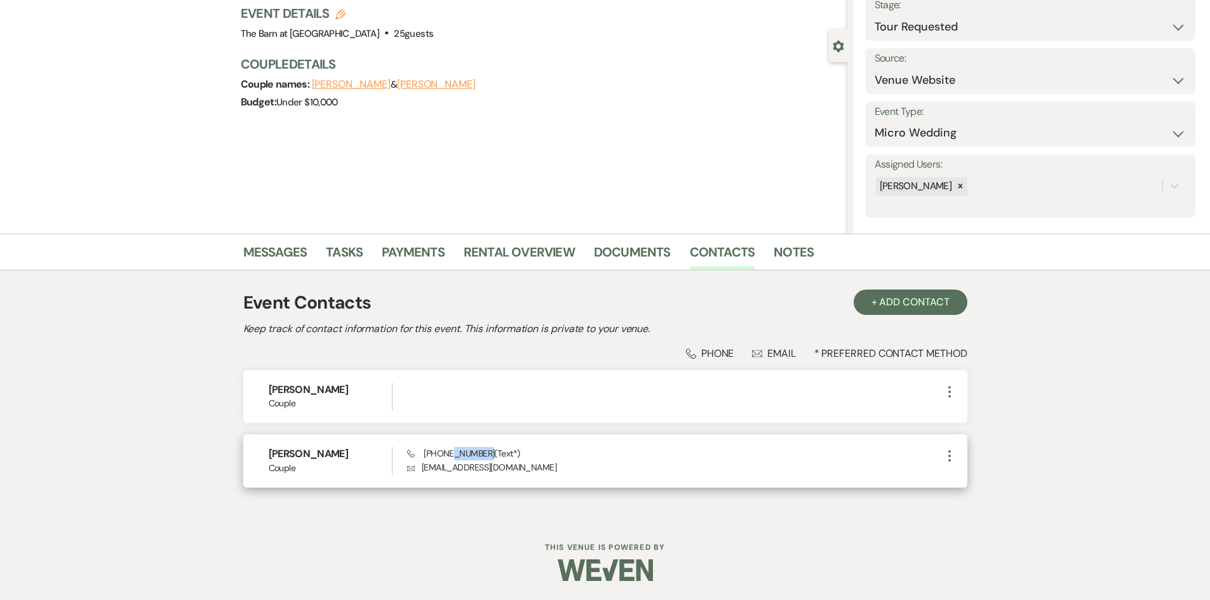
copy span "989-6767"
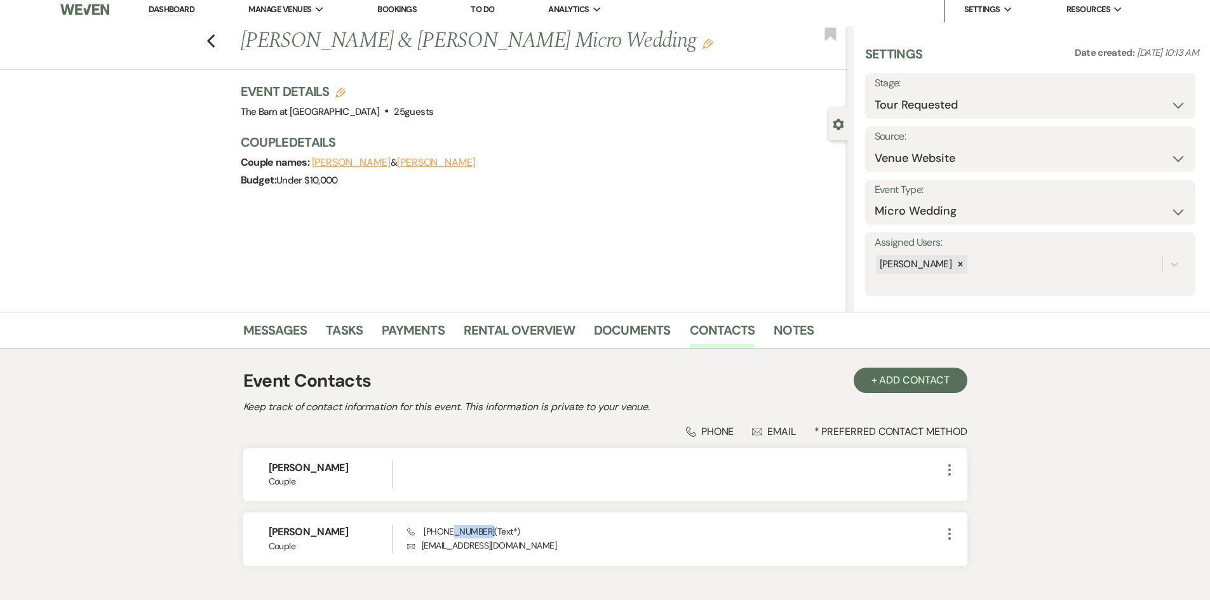
scroll to position [0, 0]
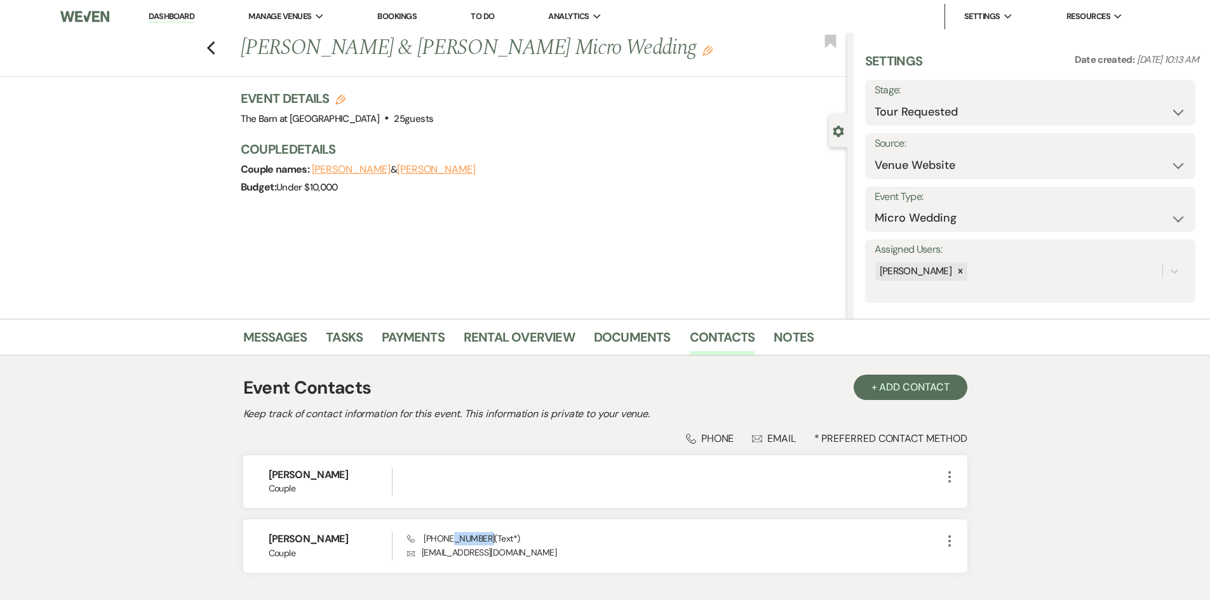
click at [192, 13] on link "Dashboard" at bounding box center [172, 17] width 46 height 12
